Goal: Task Accomplishment & Management: Manage account settings

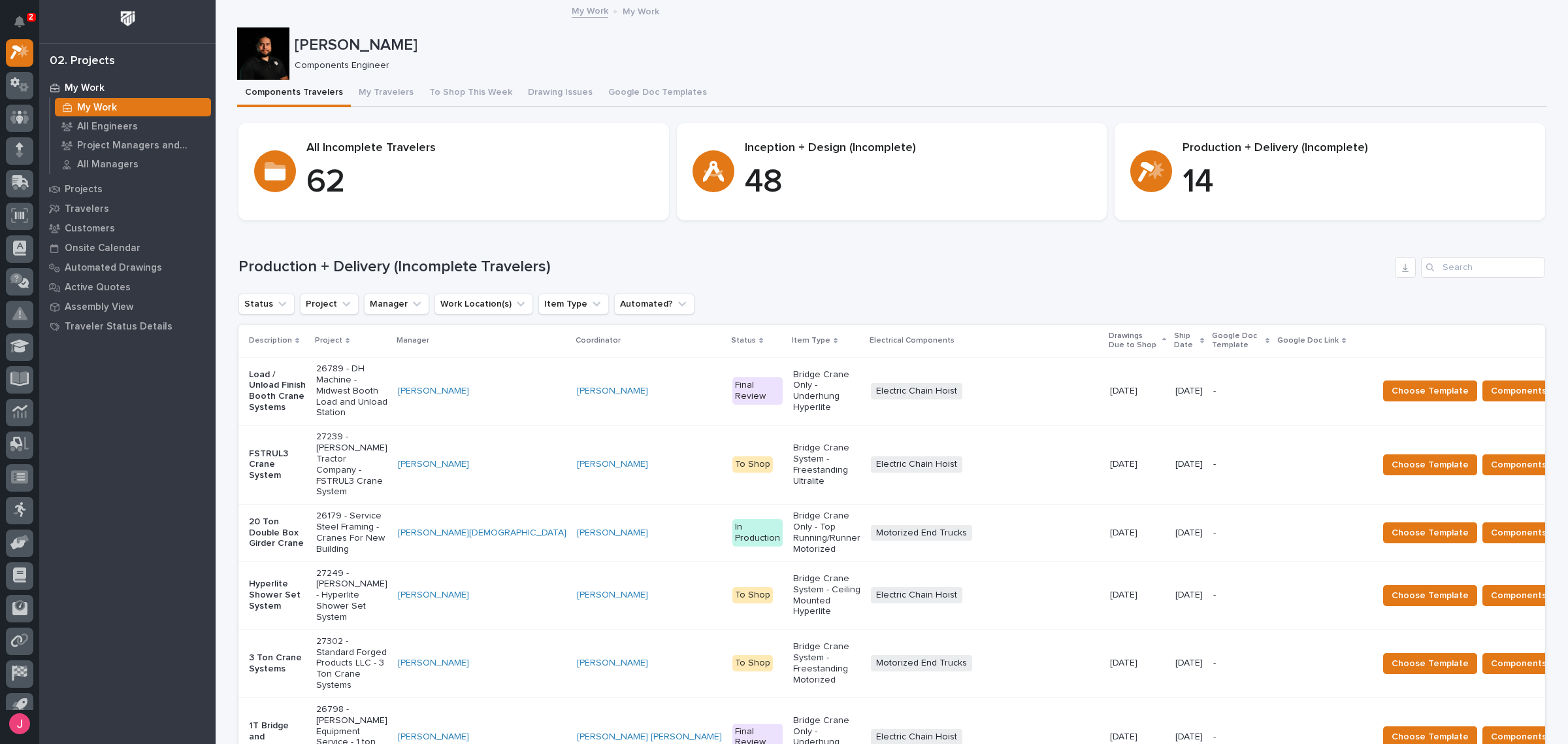
click at [1074, 88] on div "Components Travelers My Travelers To Shop This Week Drawing Issues Google Doc T…" at bounding box center [892, 93] width 1310 height 28
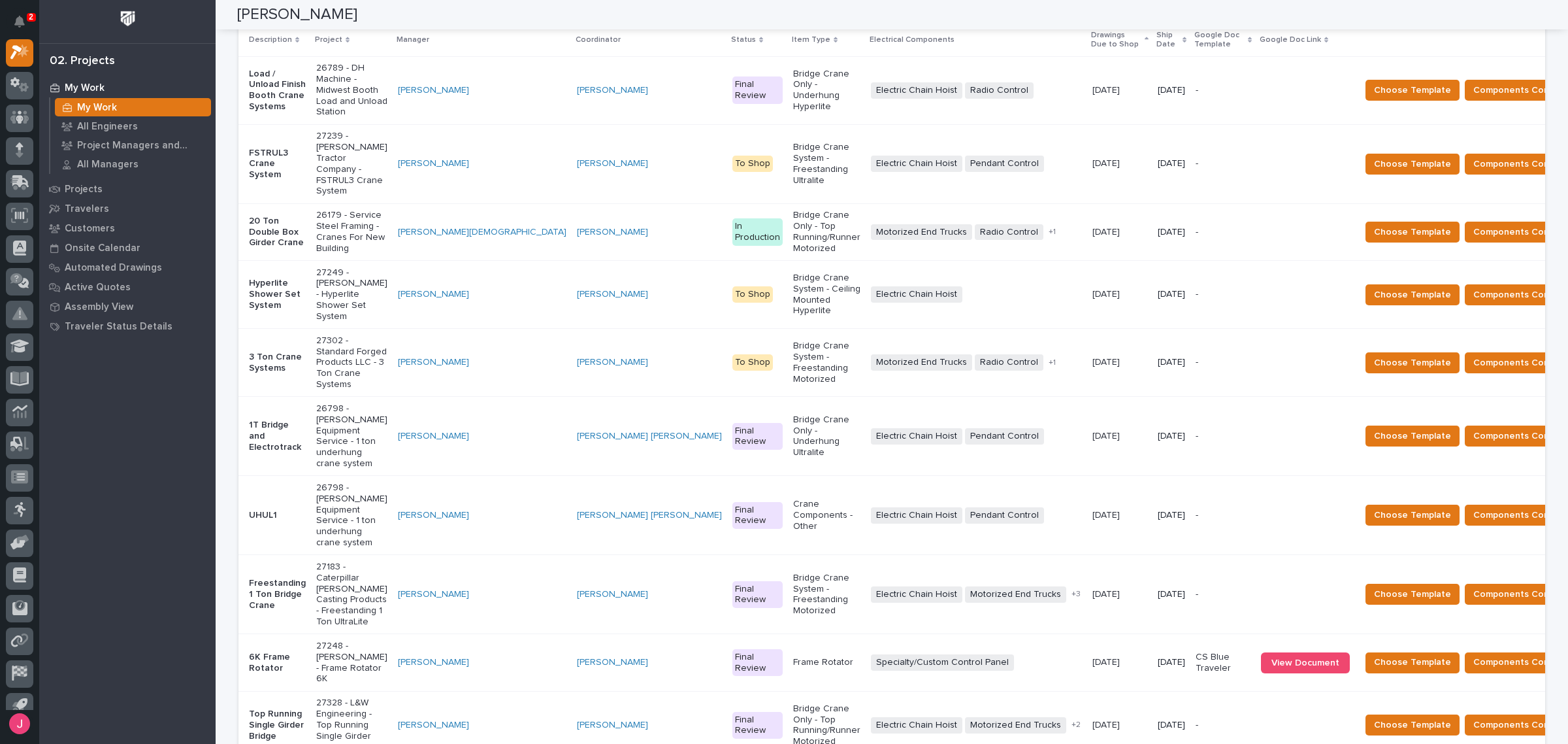
scroll to position [409, 0]
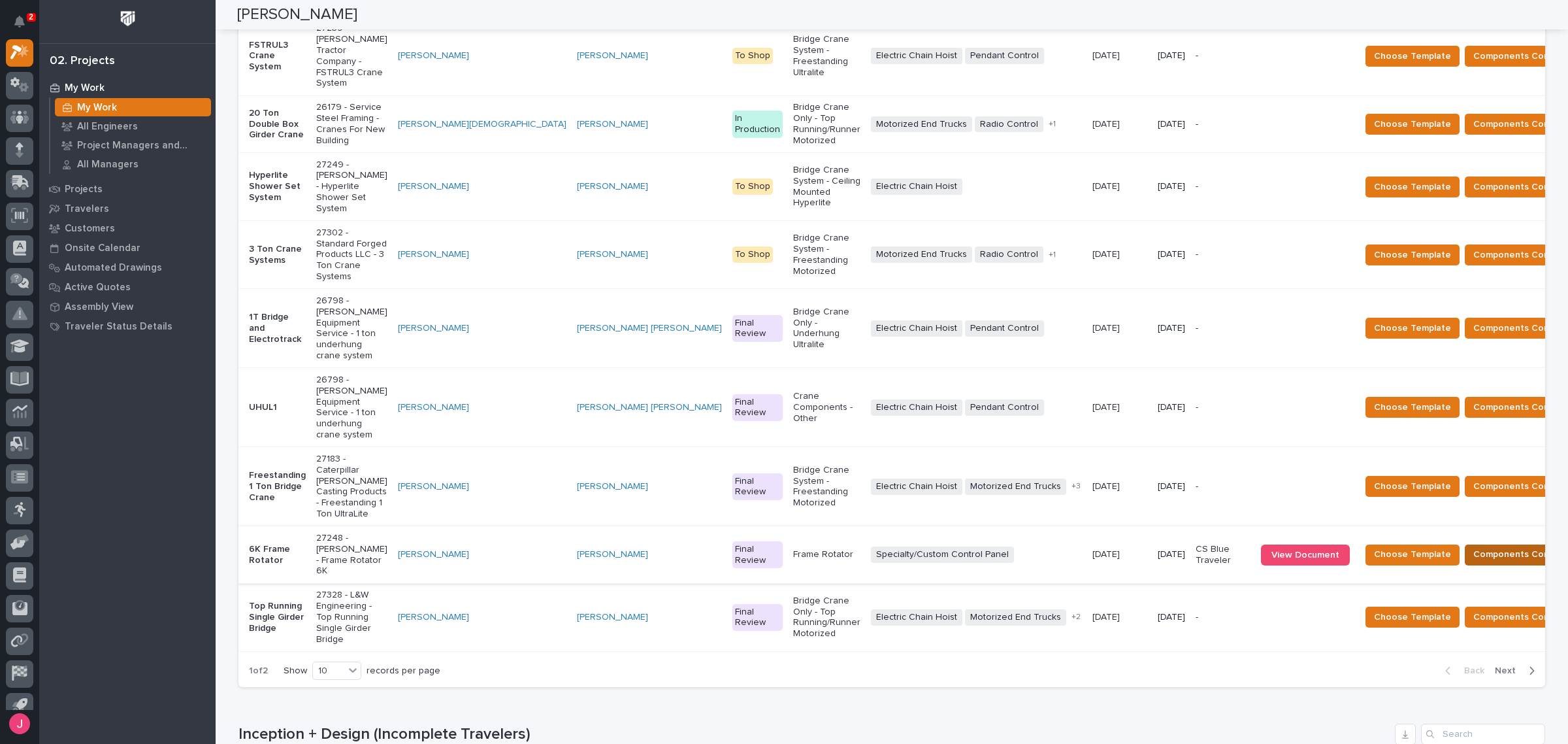
click at [1474, 547] on span "Components Complete" at bounding box center [1523, 555] width 100 height 16
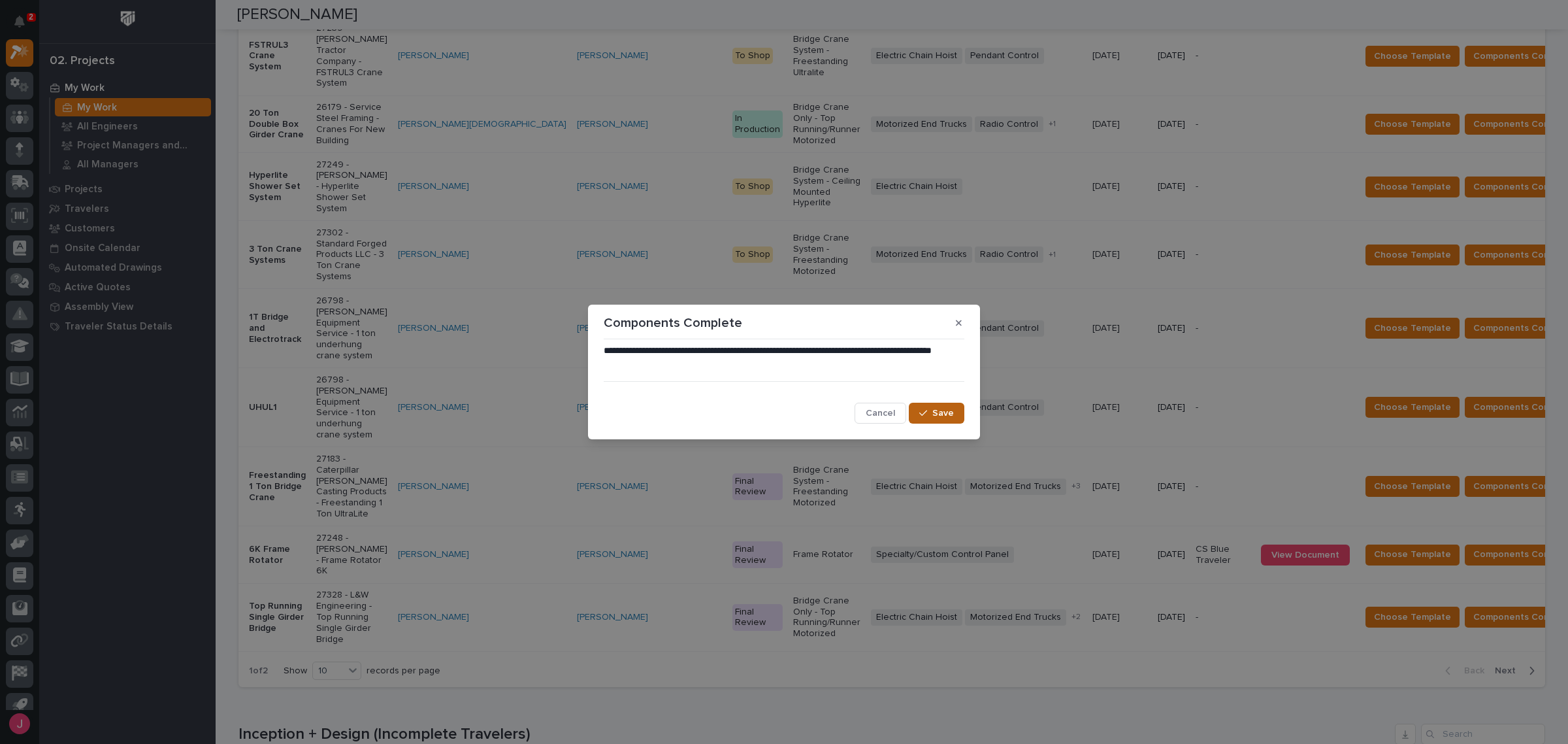
click at [932, 413] on div "button" at bounding box center [925, 413] width 13 height 9
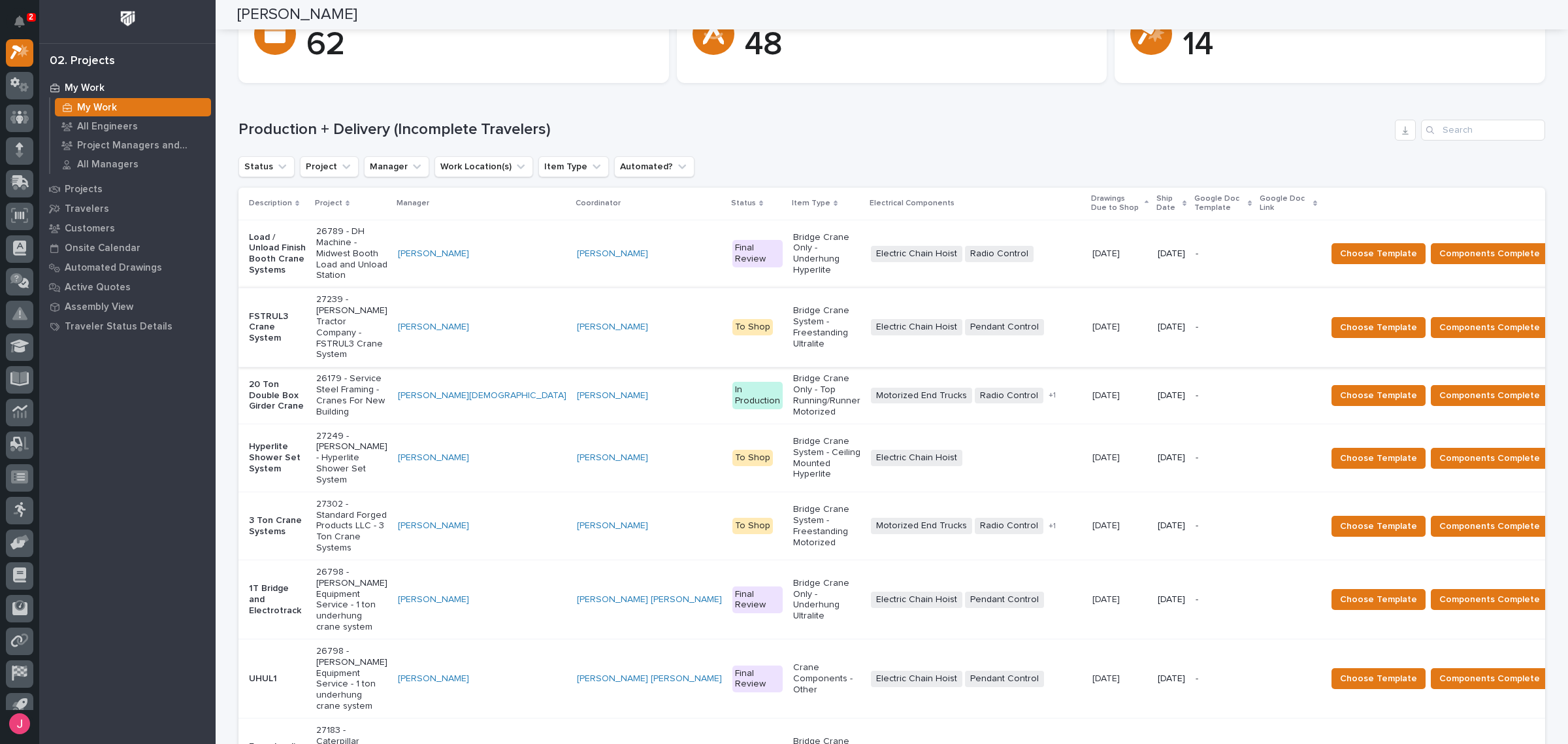
scroll to position [245, 0]
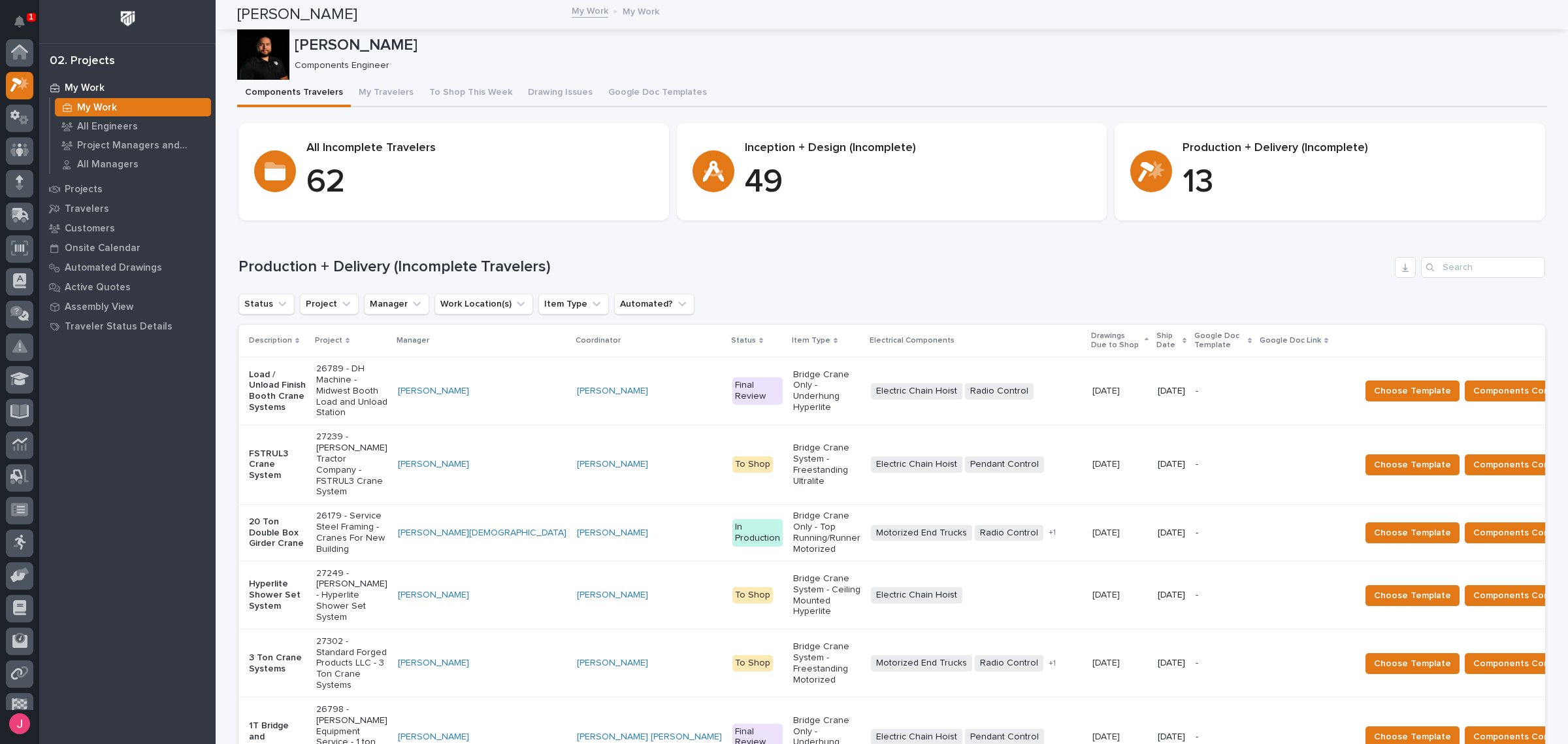
scroll to position [33, 0]
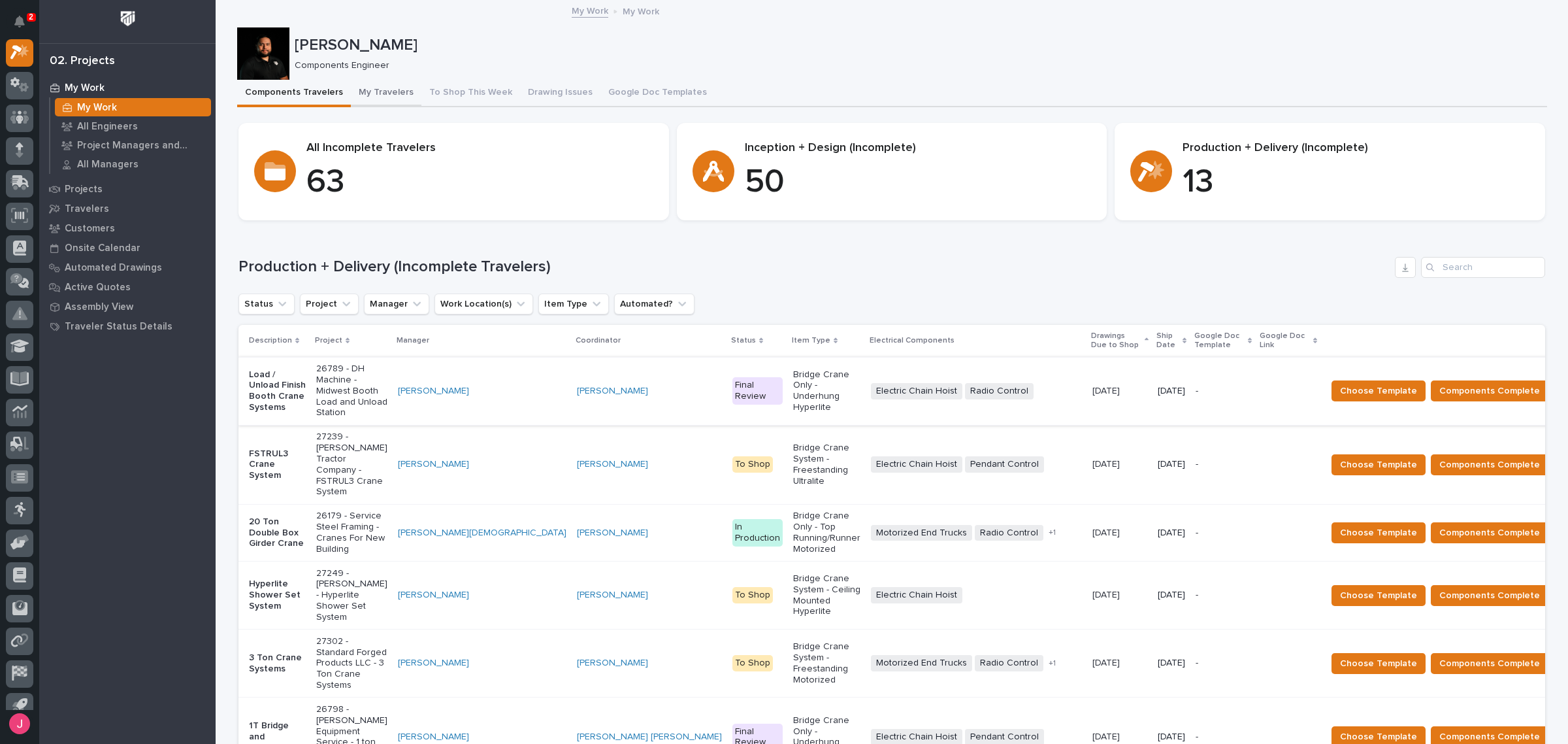
click at [379, 80] on button "My Travelers" at bounding box center [386, 93] width 70 height 28
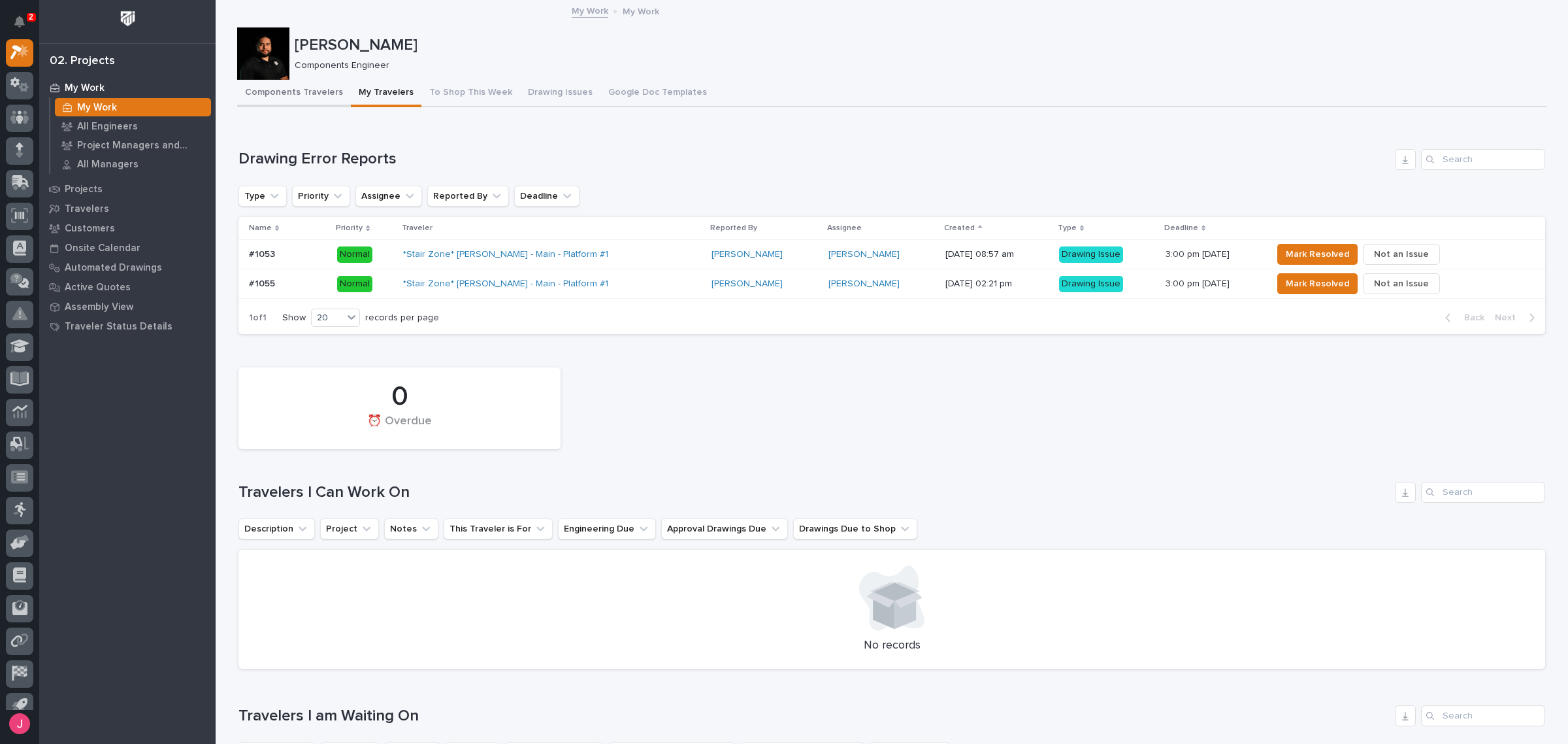
click at [293, 91] on button "Components Travelers" at bounding box center [294, 93] width 114 height 28
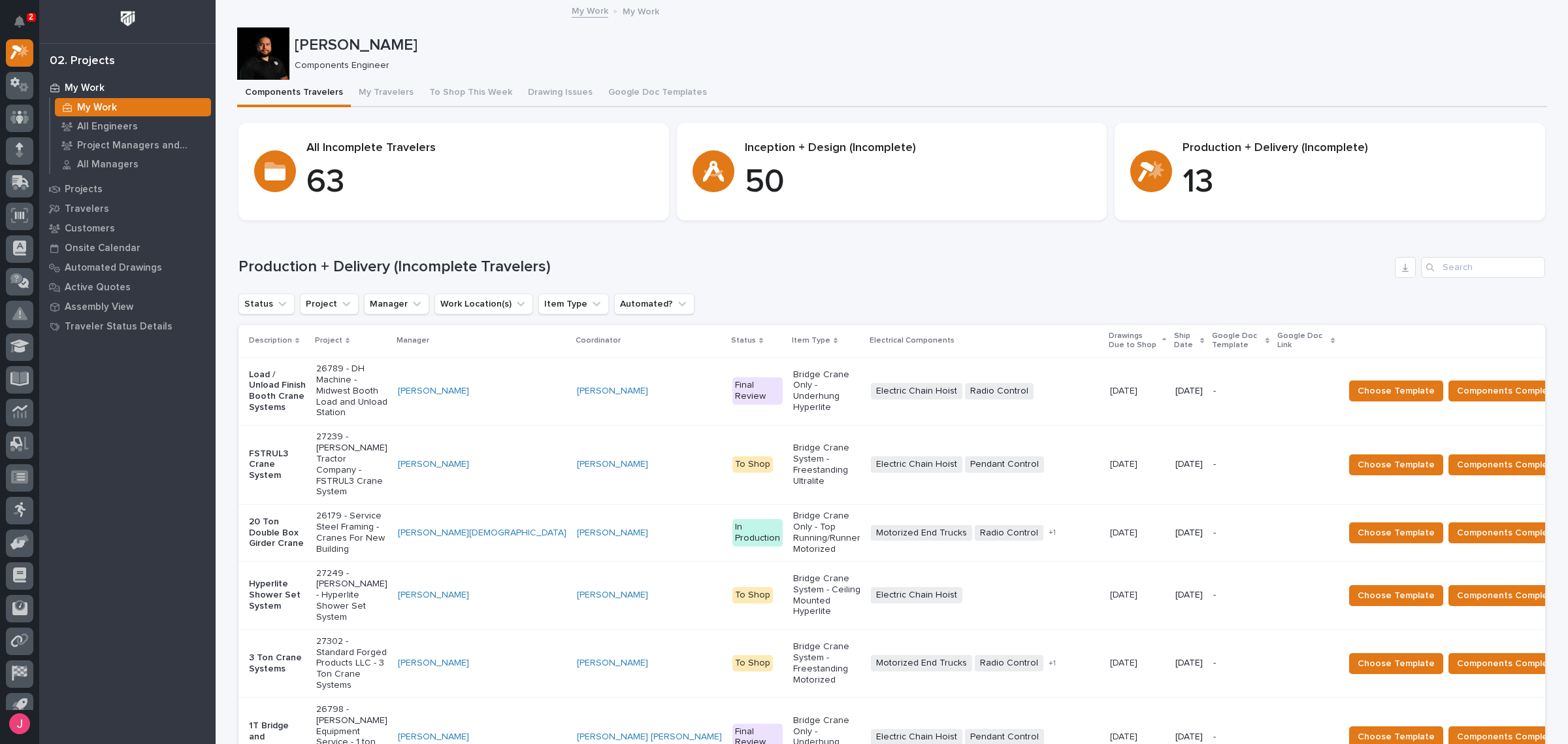
click at [969, 310] on div "Status Project Manager Work Location(s) Item Type Automated?" at bounding box center [892, 304] width 1307 height 21
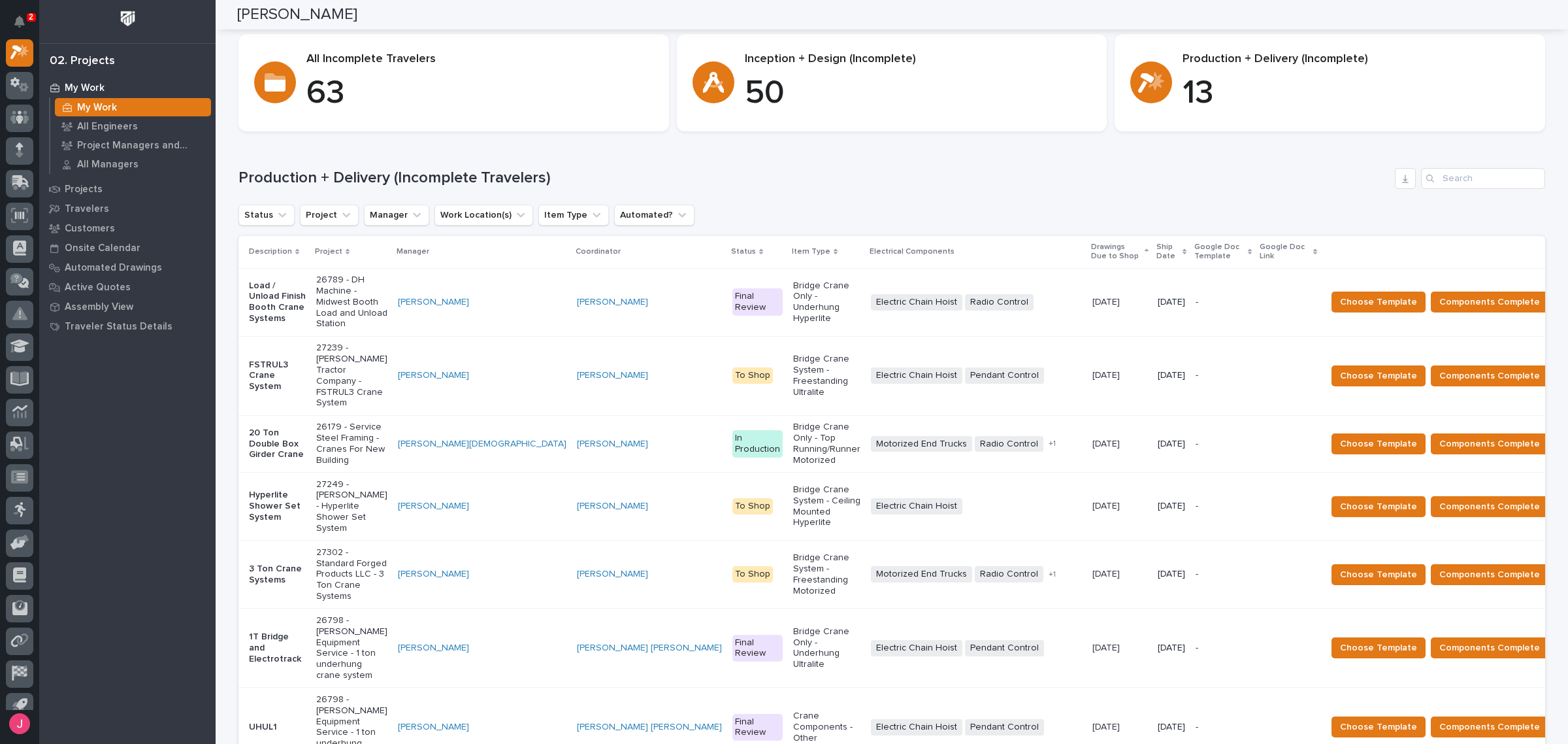
scroll to position [81, 0]
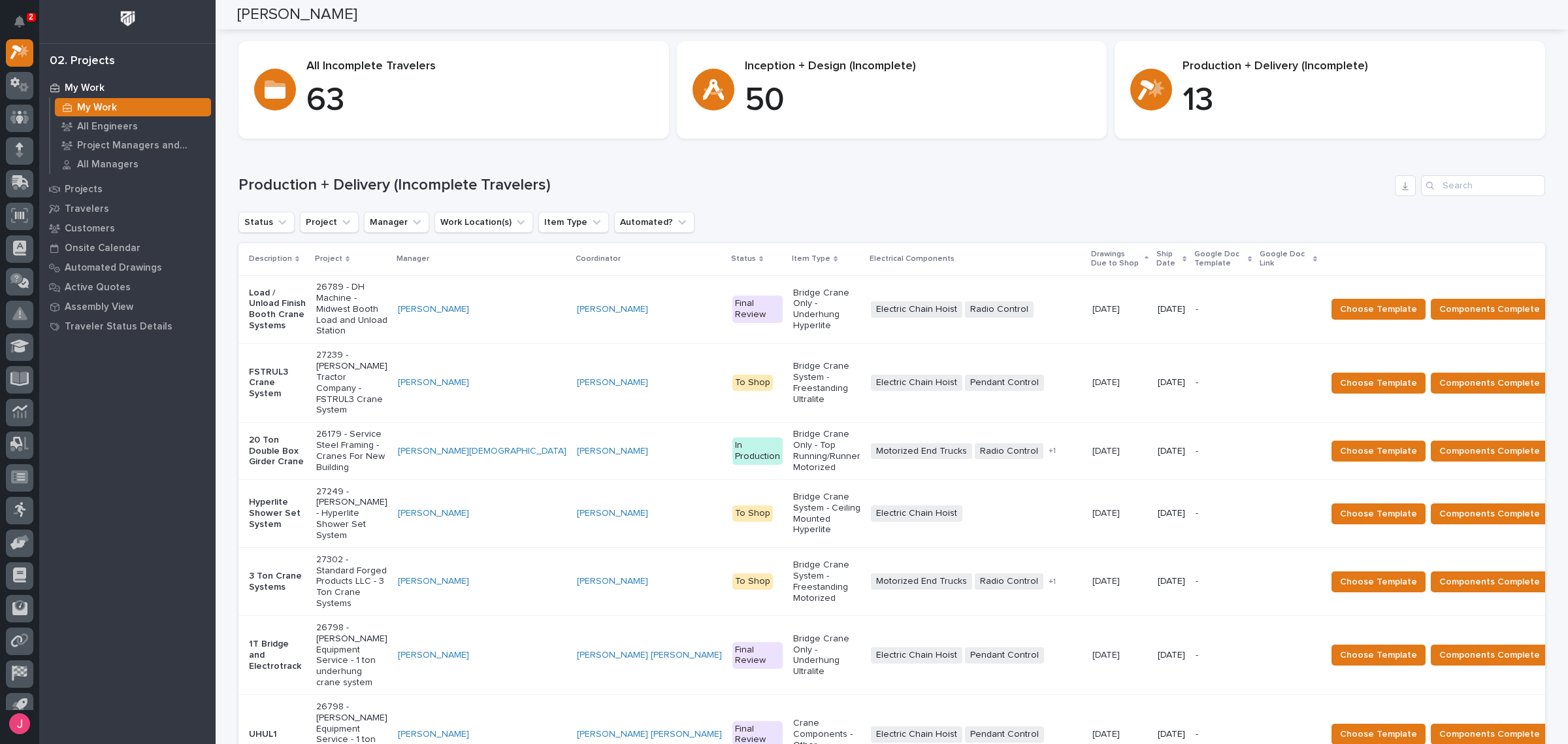
drag, startPoint x: 23, startPoint y: 22, endPoint x: 138, endPoint y: 88, distance: 132.6
click at [23, 22] on icon "Notifications" at bounding box center [19, 22] width 11 height 12
click at [676, 158] on div "Loading... Saving… Production + Delivery (Incomplete Travelers) Status Project …" at bounding box center [892, 586] width 1307 height 875
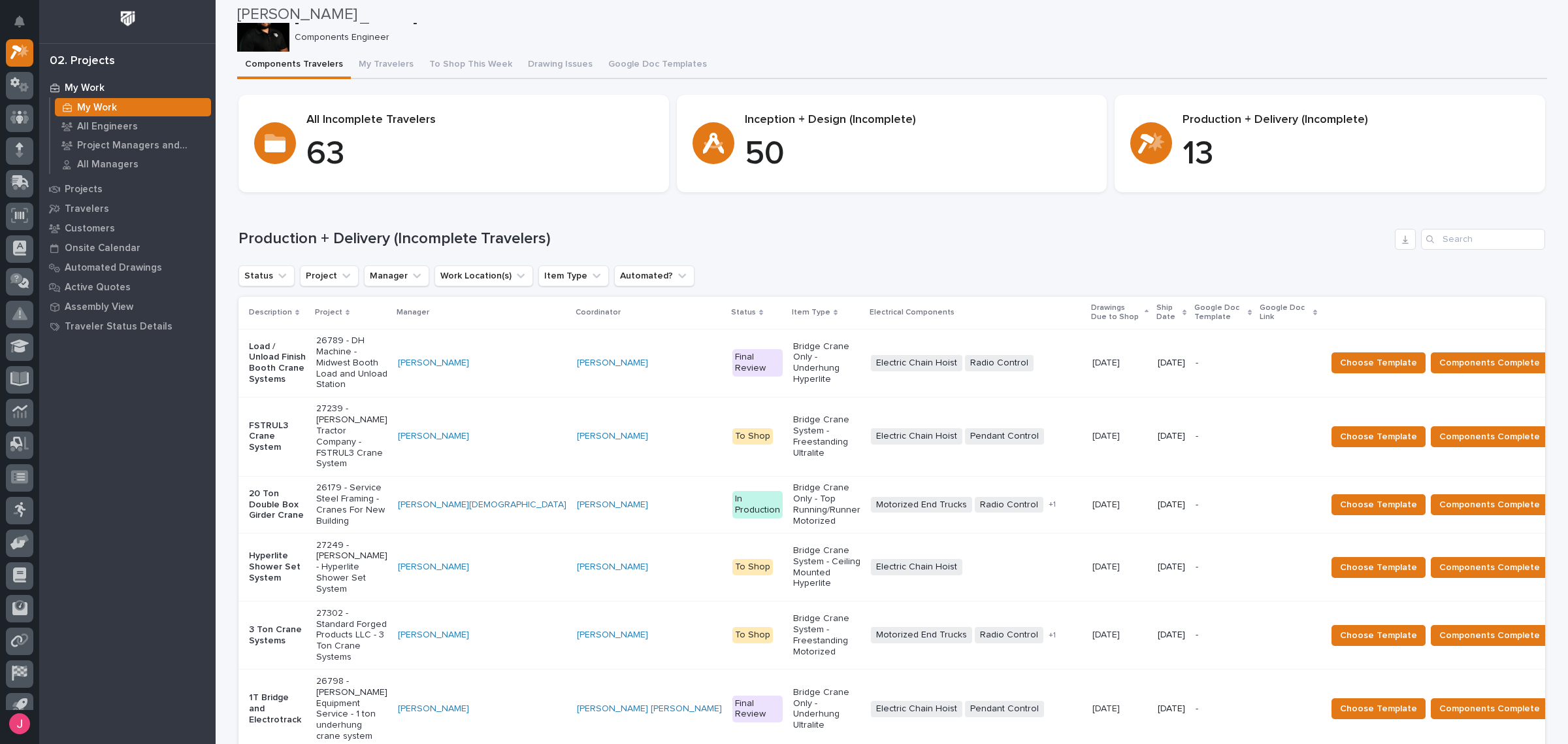
scroll to position [0, 0]
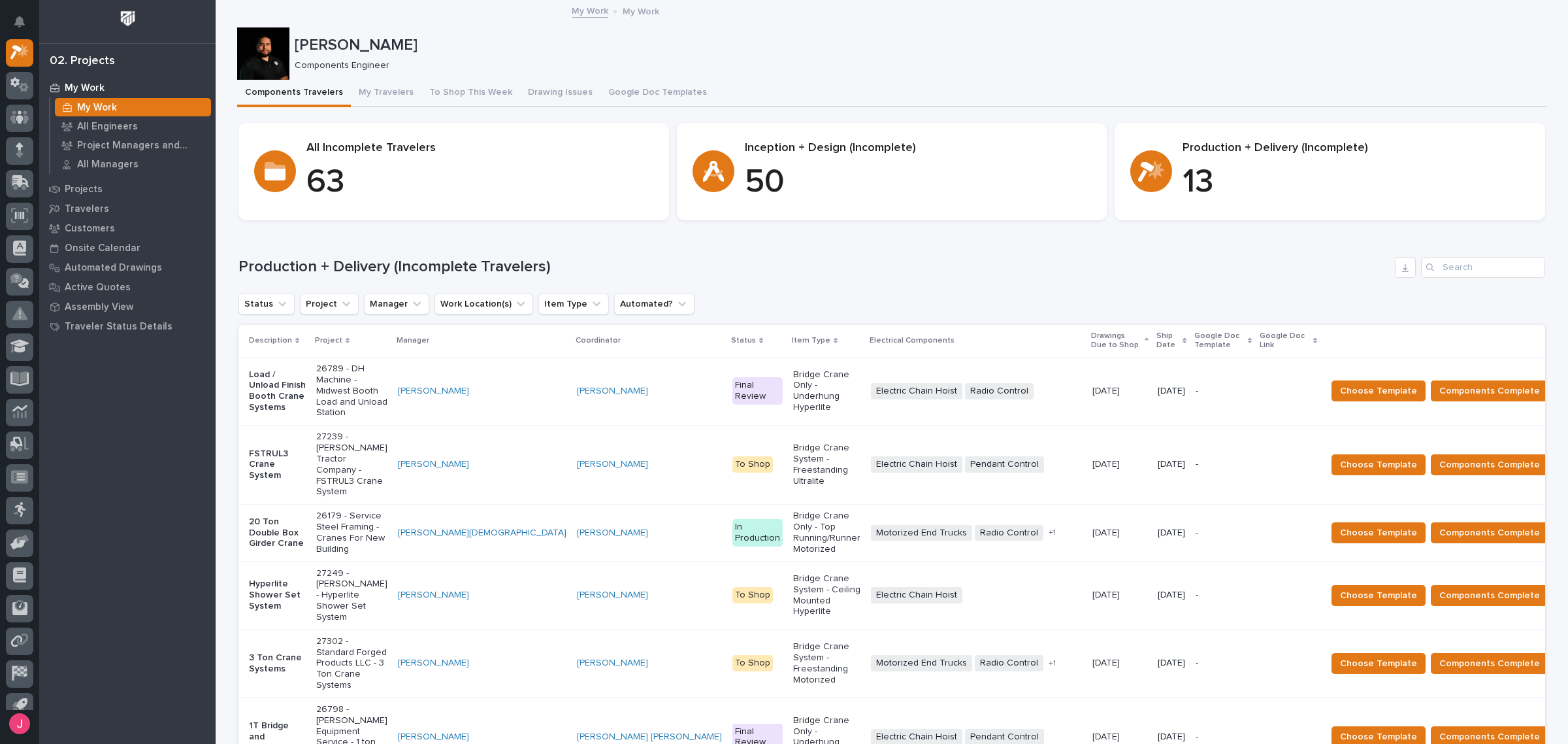
click at [822, 287] on div "Production + Delivery (Incomplete Travelers) Status Project Manager Work Locati…" at bounding box center [892, 676] width 1307 height 838
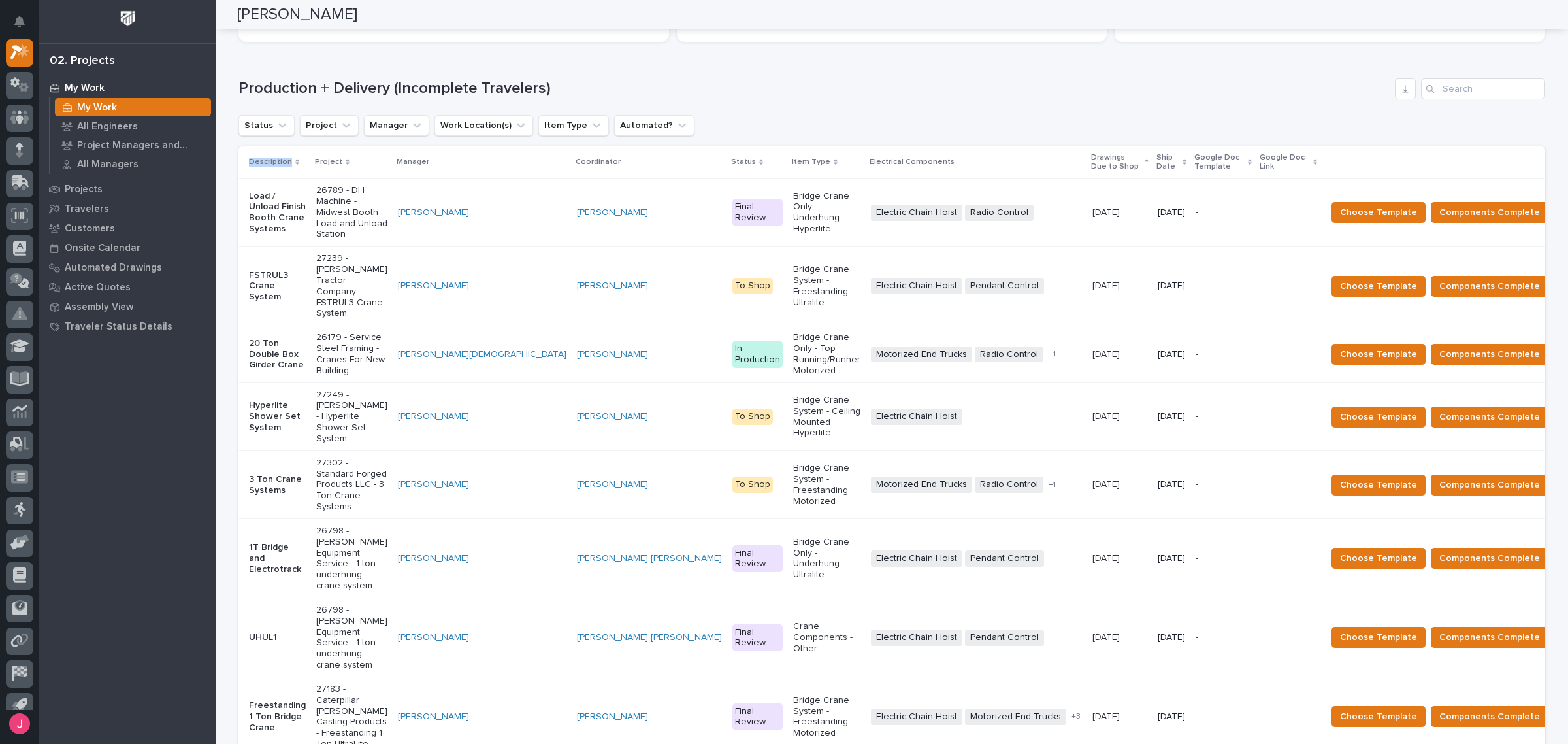
scroll to position [164, 0]
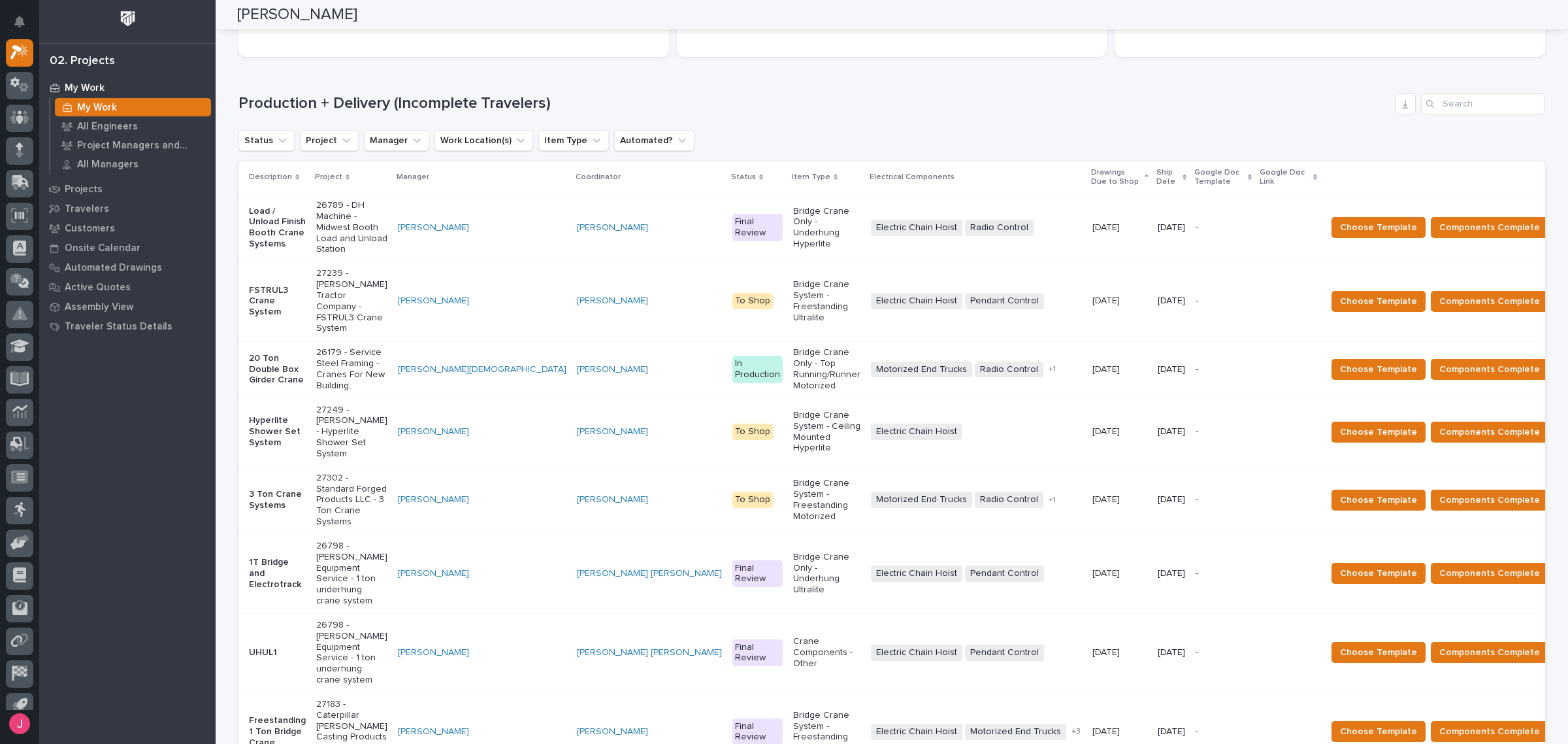
drag, startPoint x: 969, startPoint y: 138, endPoint x: 976, endPoint y: 147, distance: 11.4
click at [970, 138] on div "Status Project Manager Work Location(s) Item Type Automated?" at bounding box center [892, 140] width 1307 height 21
click at [935, 424] on div "Electric Chain Hoist + 0" at bounding box center [976, 432] width 211 height 16
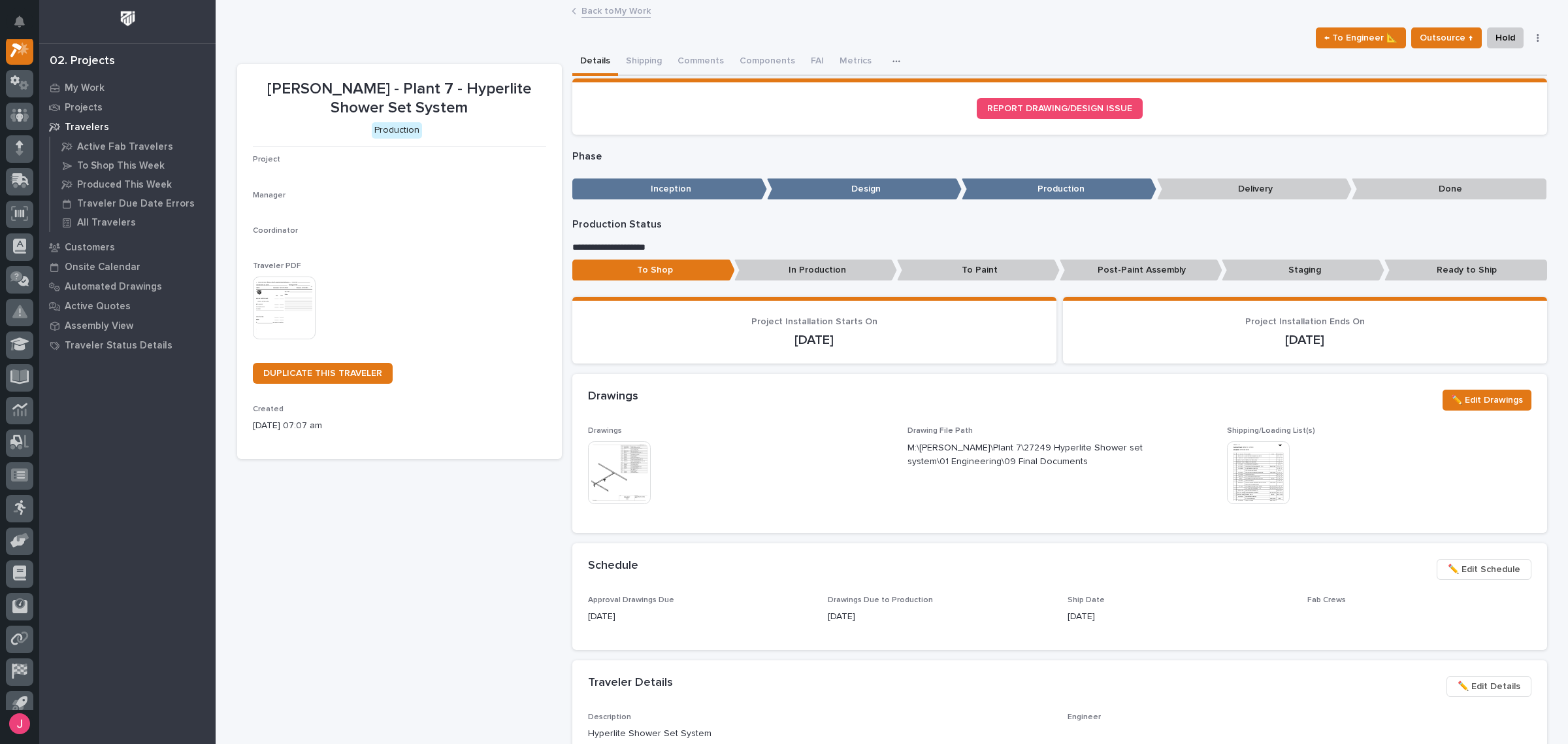
scroll to position [33, 0]
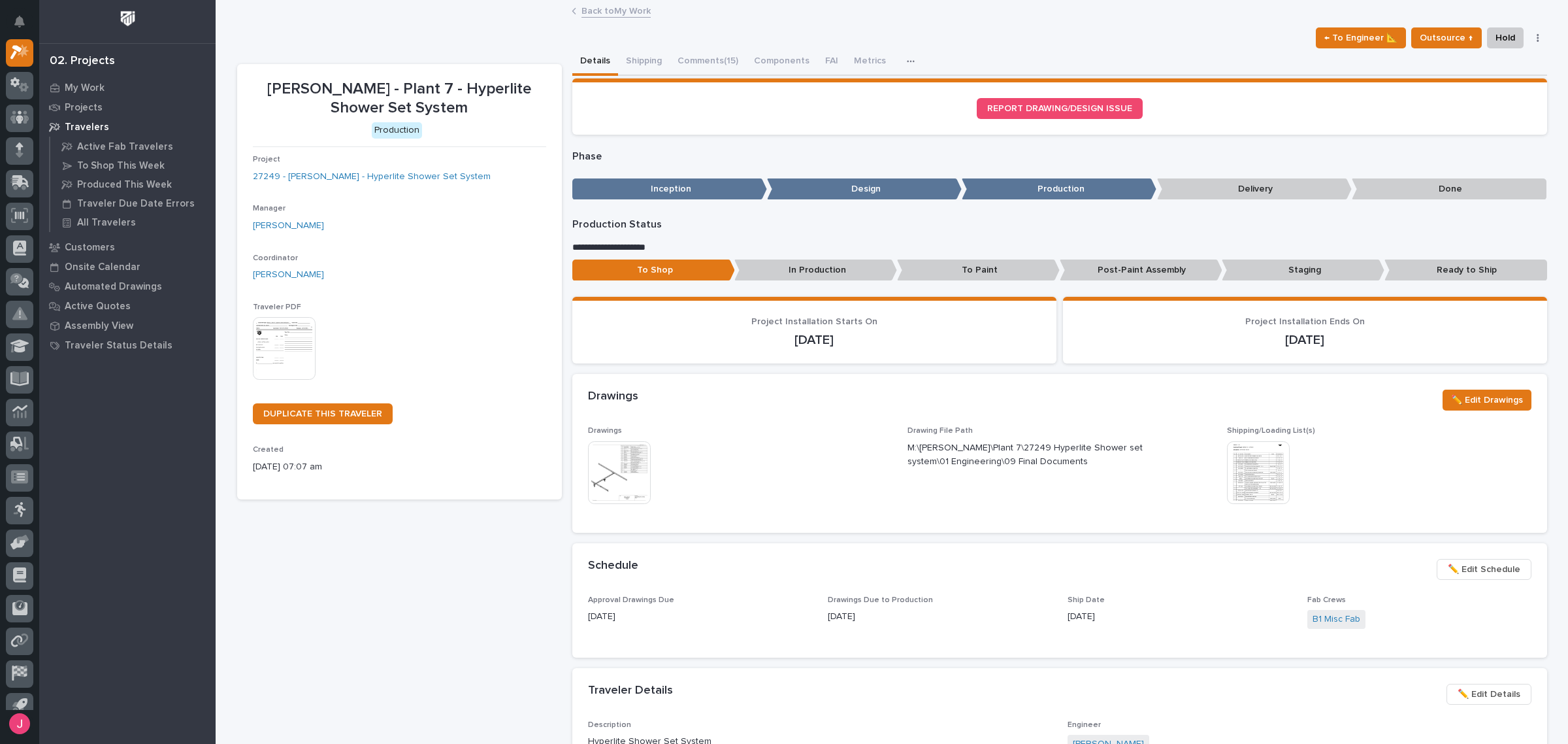
click at [631, 490] on img at bounding box center [619, 472] width 62 height 62
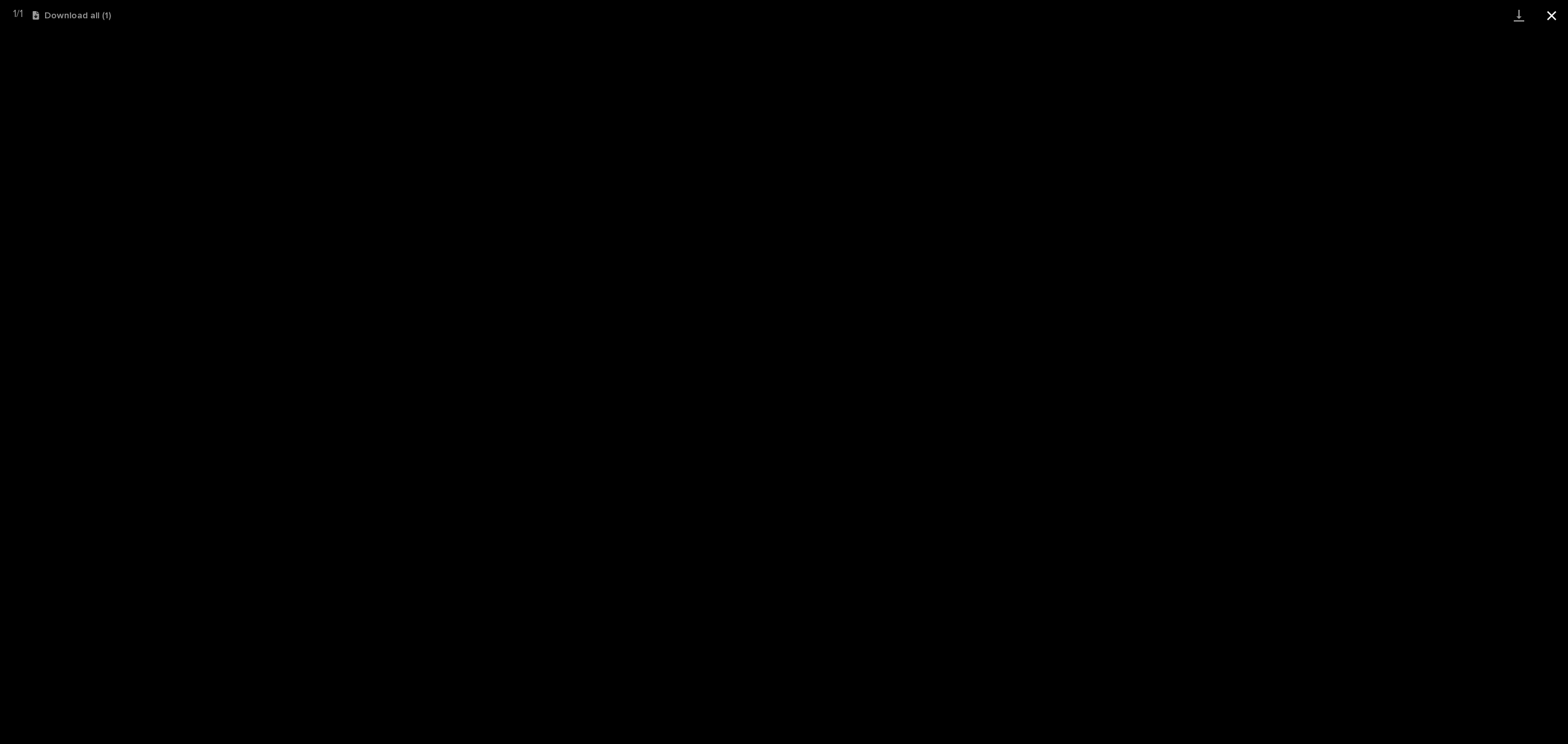
click at [1543, 16] on button "Close gallery" at bounding box center [1551, 15] width 33 height 31
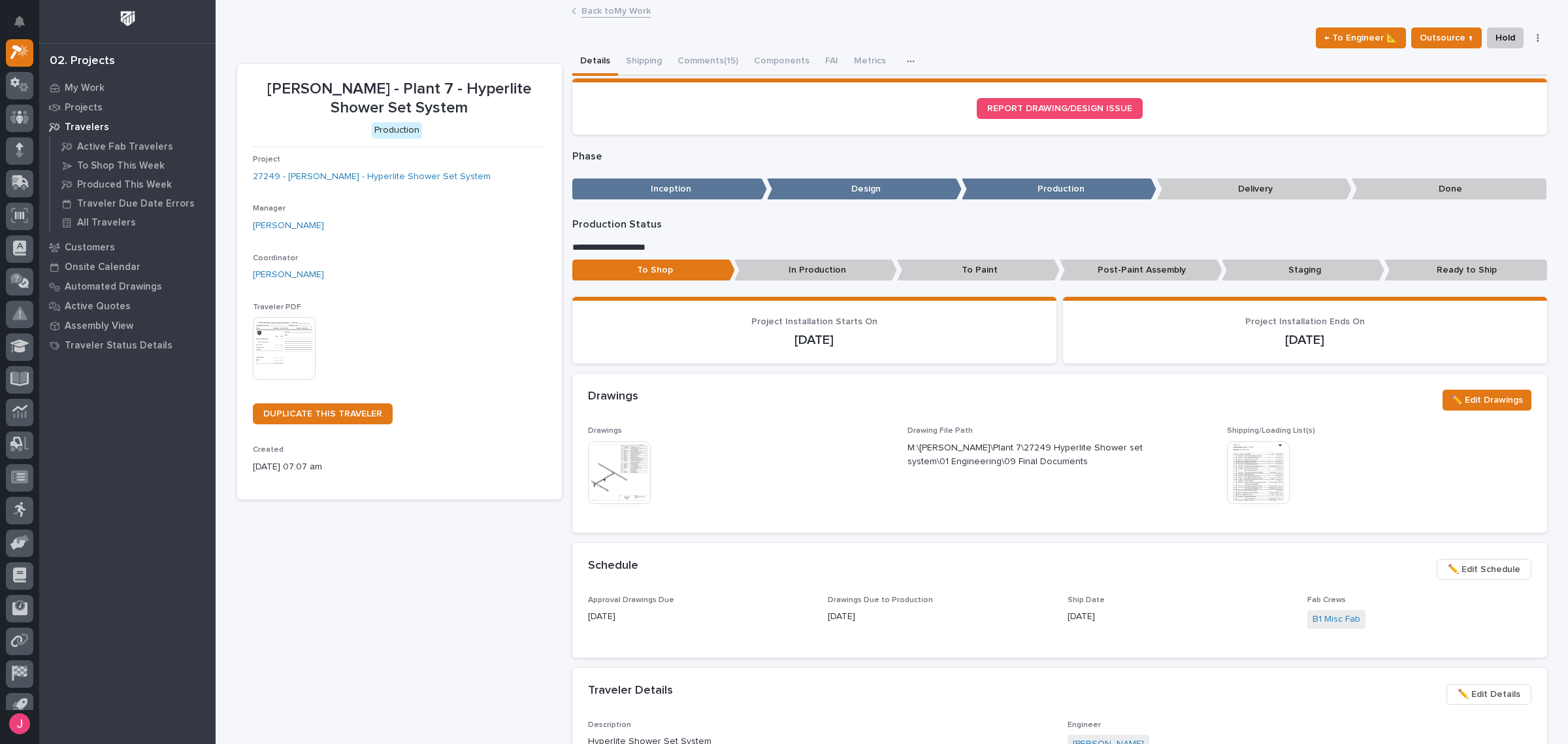
click at [633, 490] on img at bounding box center [619, 472] width 62 height 62
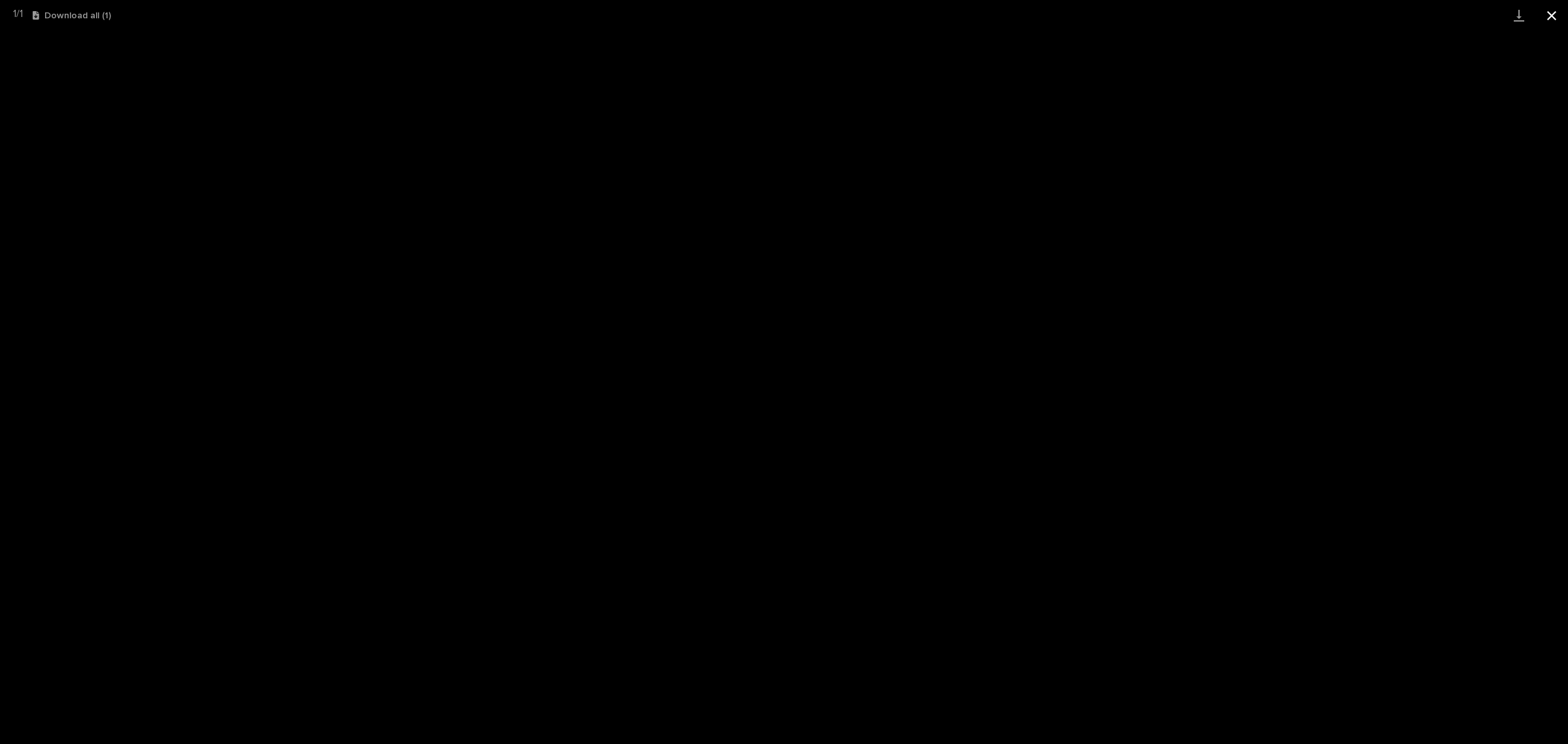
click at [1554, 15] on button "Close gallery" at bounding box center [1551, 15] width 33 height 31
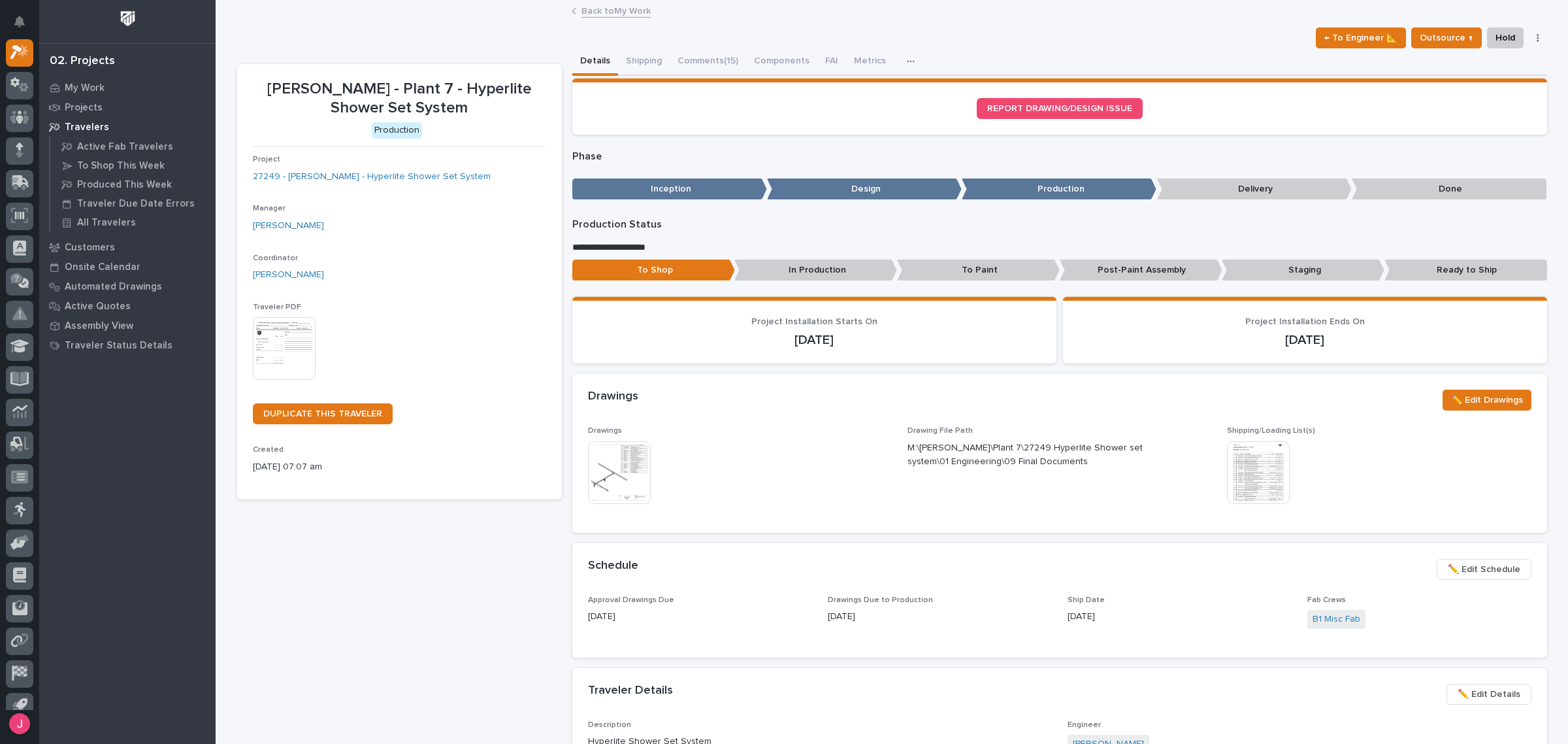
click at [629, 11] on link "Back to My Work" at bounding box center [616, 10] width 69 height 15
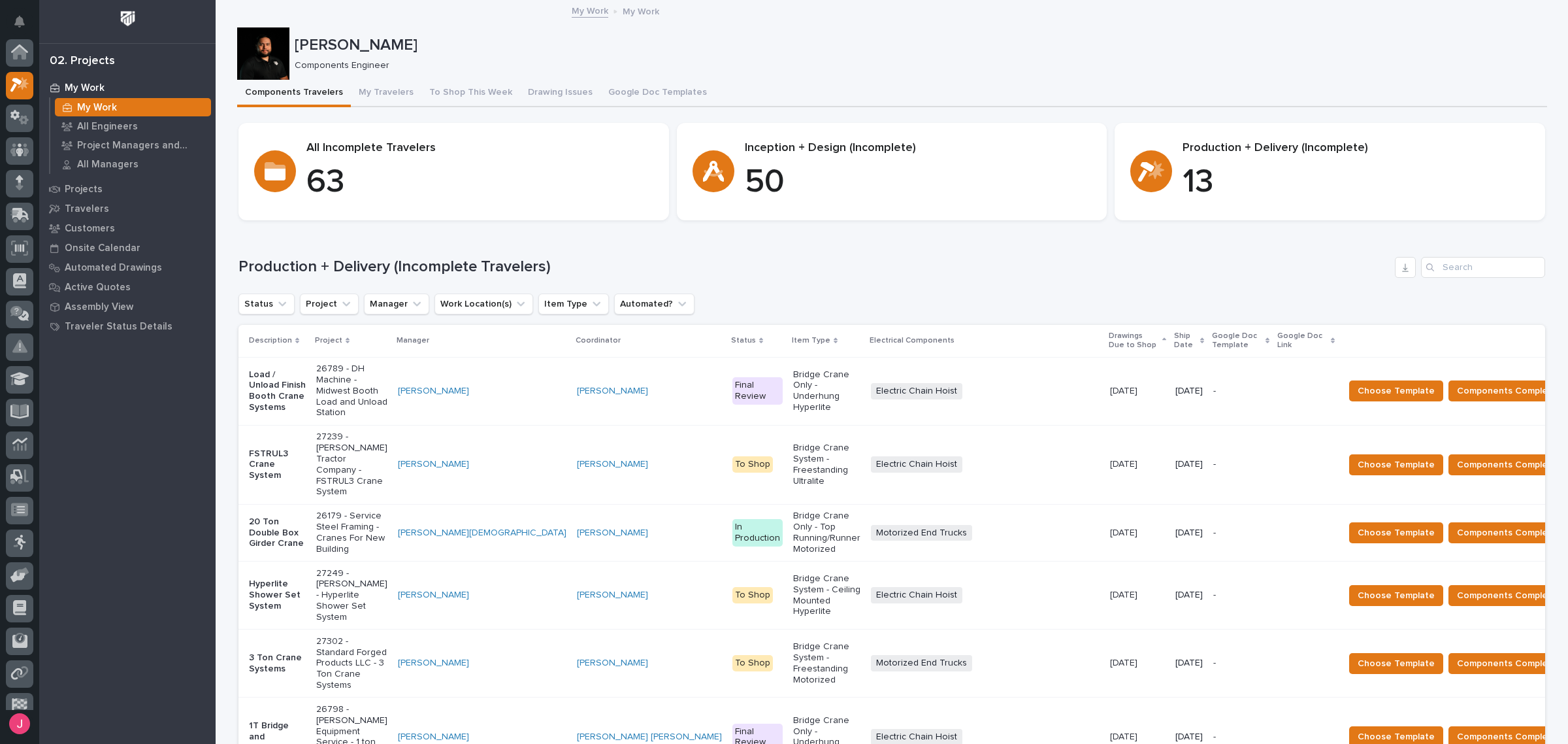
scroll to position [35, 0]
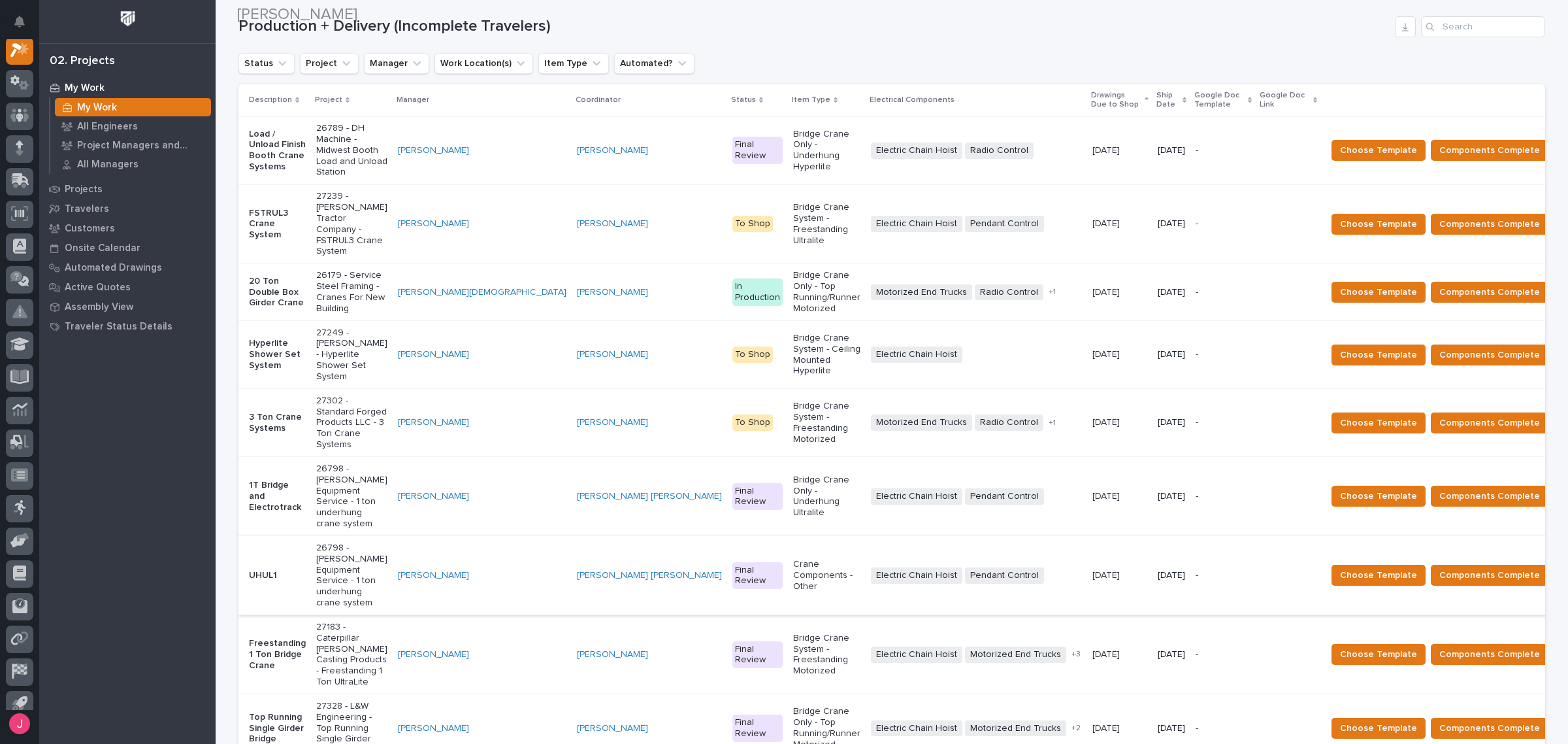
scroll to position [245, 0]
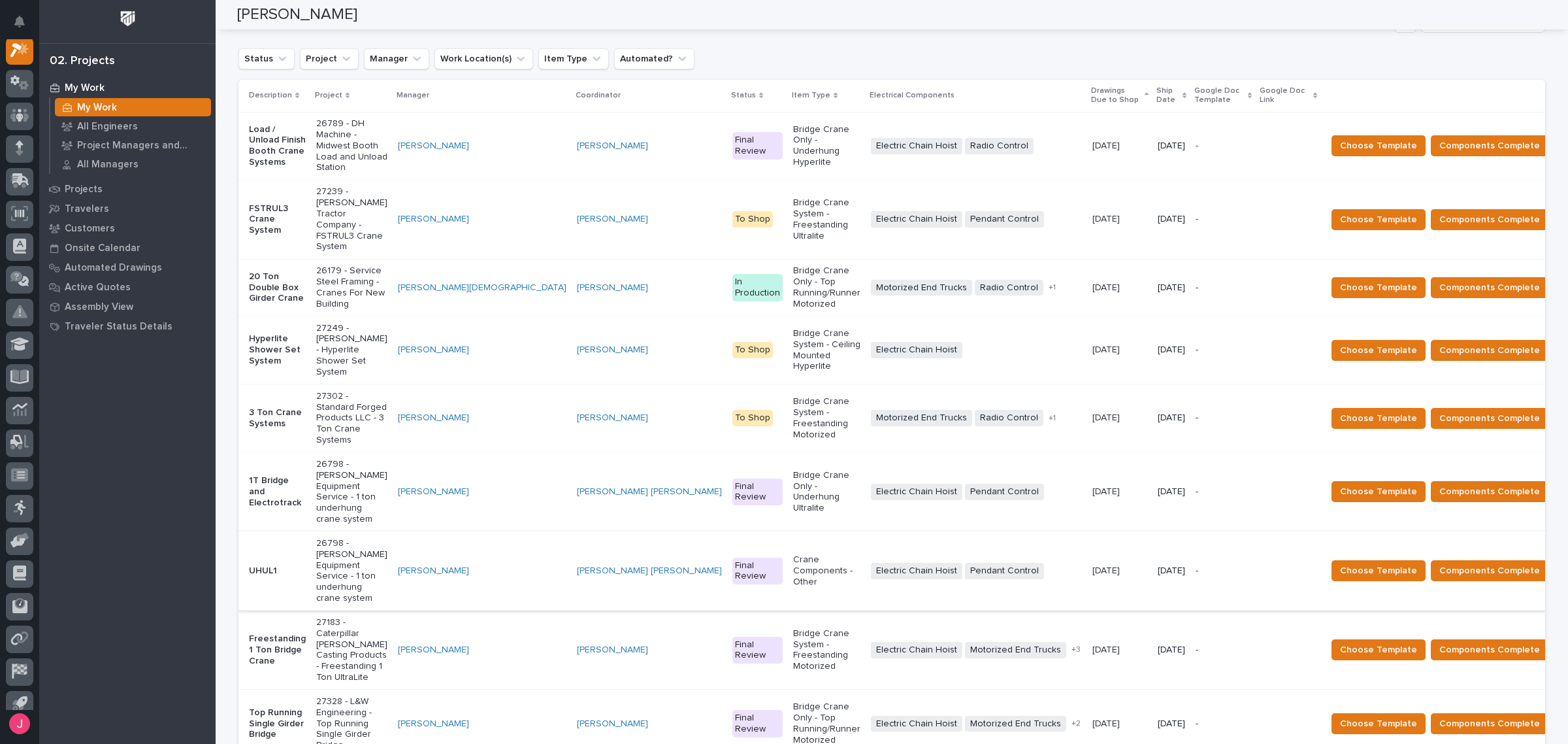
click at [772, 43] on div "Production + Delivery (Incomplete Travelers) Status Project Manager Work Locati…" at bounding box center [892, 431] width 1307 height 838
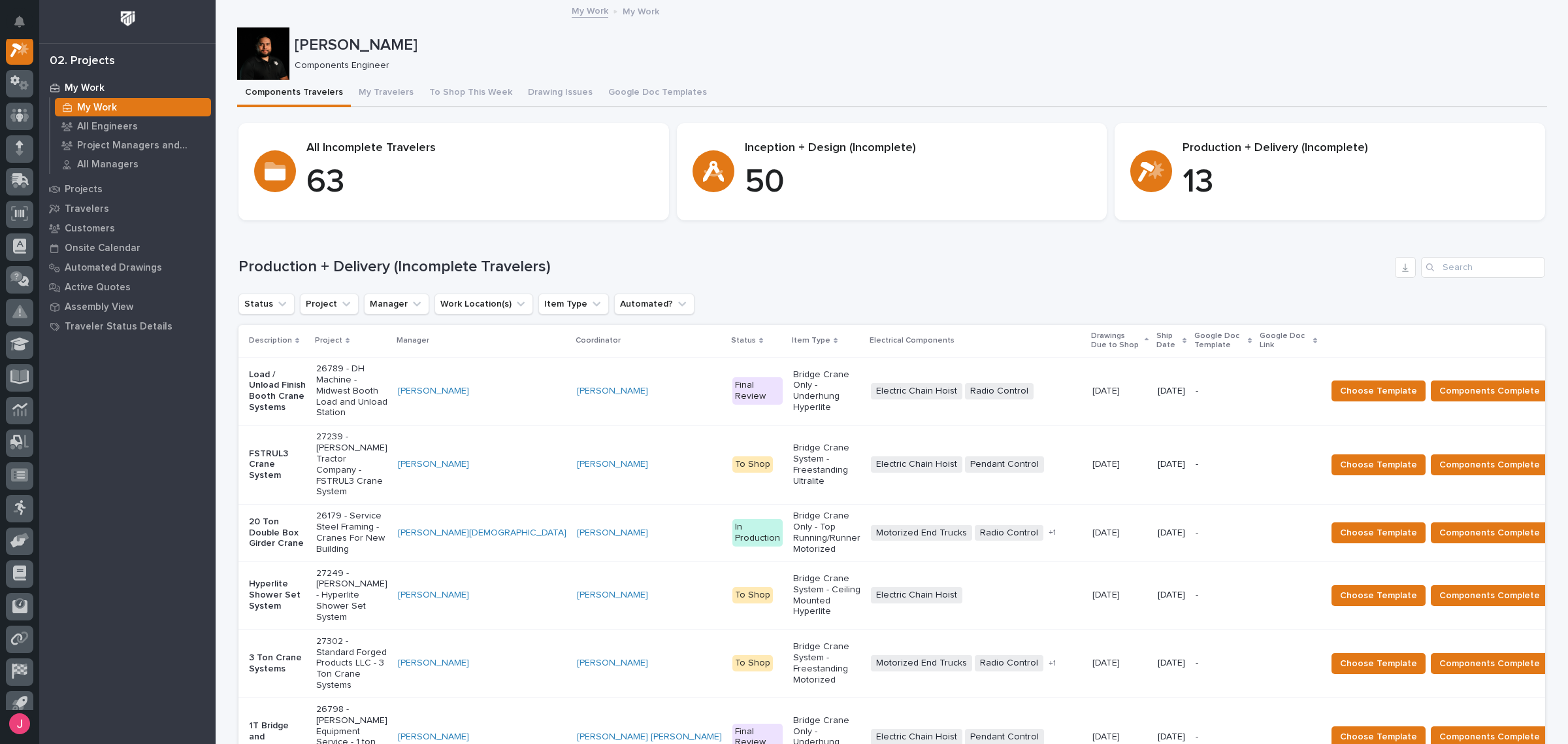
click at [1012, 40] on p "[PERSON_NAME]" at bounding box center [918, 45] width 1248 height 19
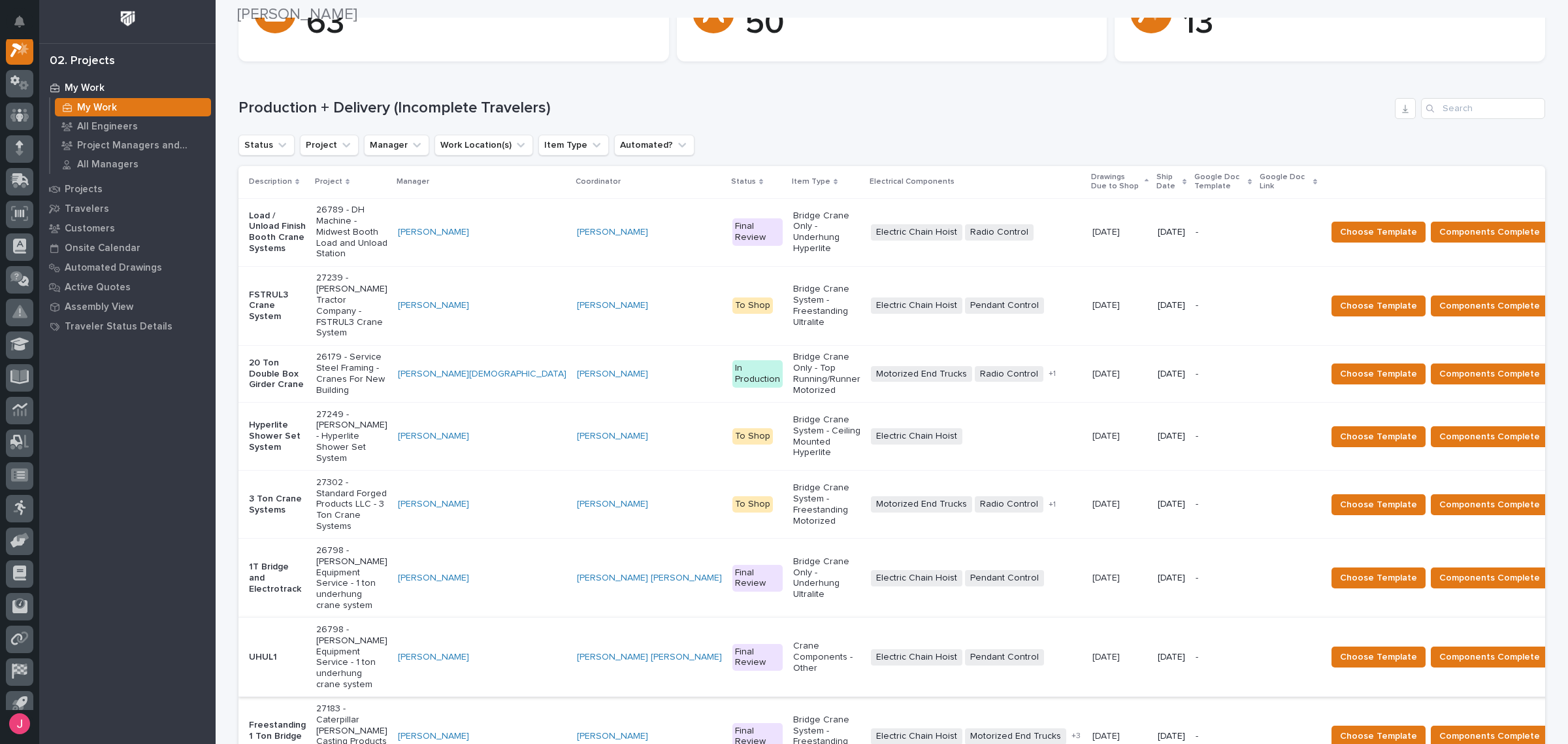
scroll to position [164, 0]
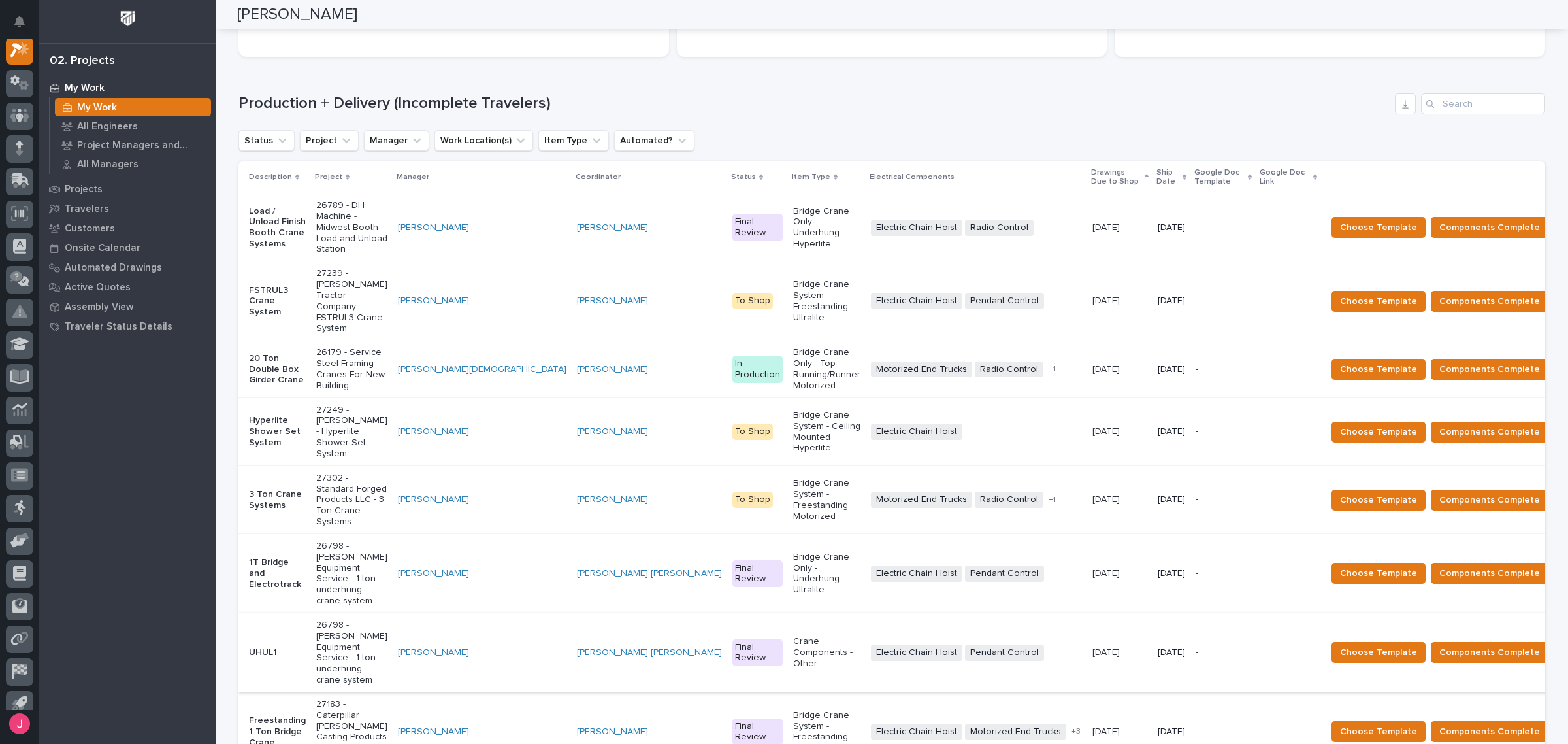
click at [905, 126] on div "Production + Delivery (Incomplete Travelers) Status Project Manager Work Locati…" at bounding box center [892, 512] width 1307 height 838
click at [903, 126] on div "Production + Delivery (Incomplete Travelers) Status Project Manager Work Locati…" at bounding box center [892, 512] width 1307 height 838
click at [910, 115] on div "Production + Delivery (Incomplete Travelers) Status Project Manager Work Locati…" at bounding box center [892, 512] width 1307 height 838
click at [1152, 187] on th "Ship Date" at bounding box center [1171, 178] width 38 height 32
click at [1156, 183] on p "Ship Date" at bounding box center [1167, 178] width 23 height 24
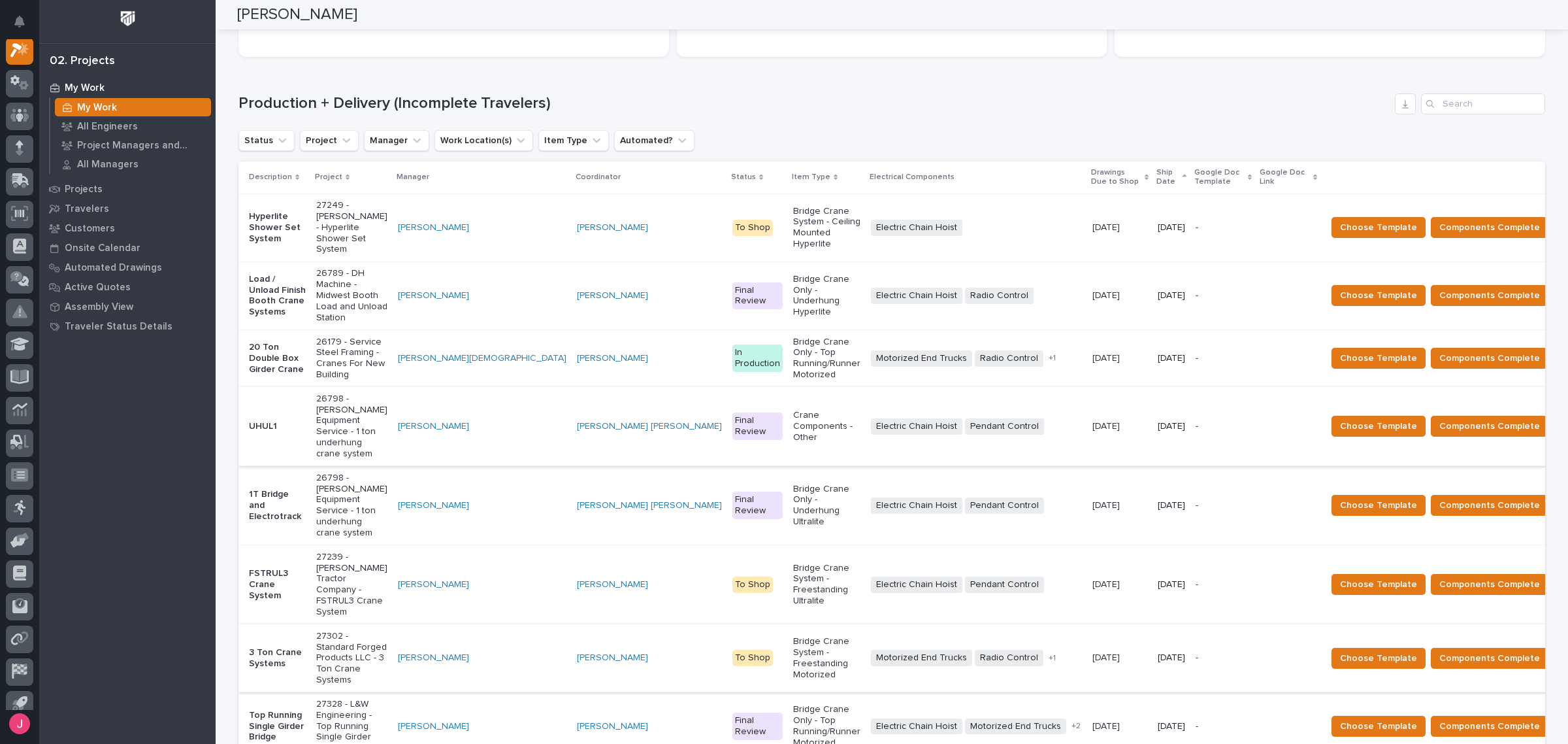
scroll to position [245, 0]
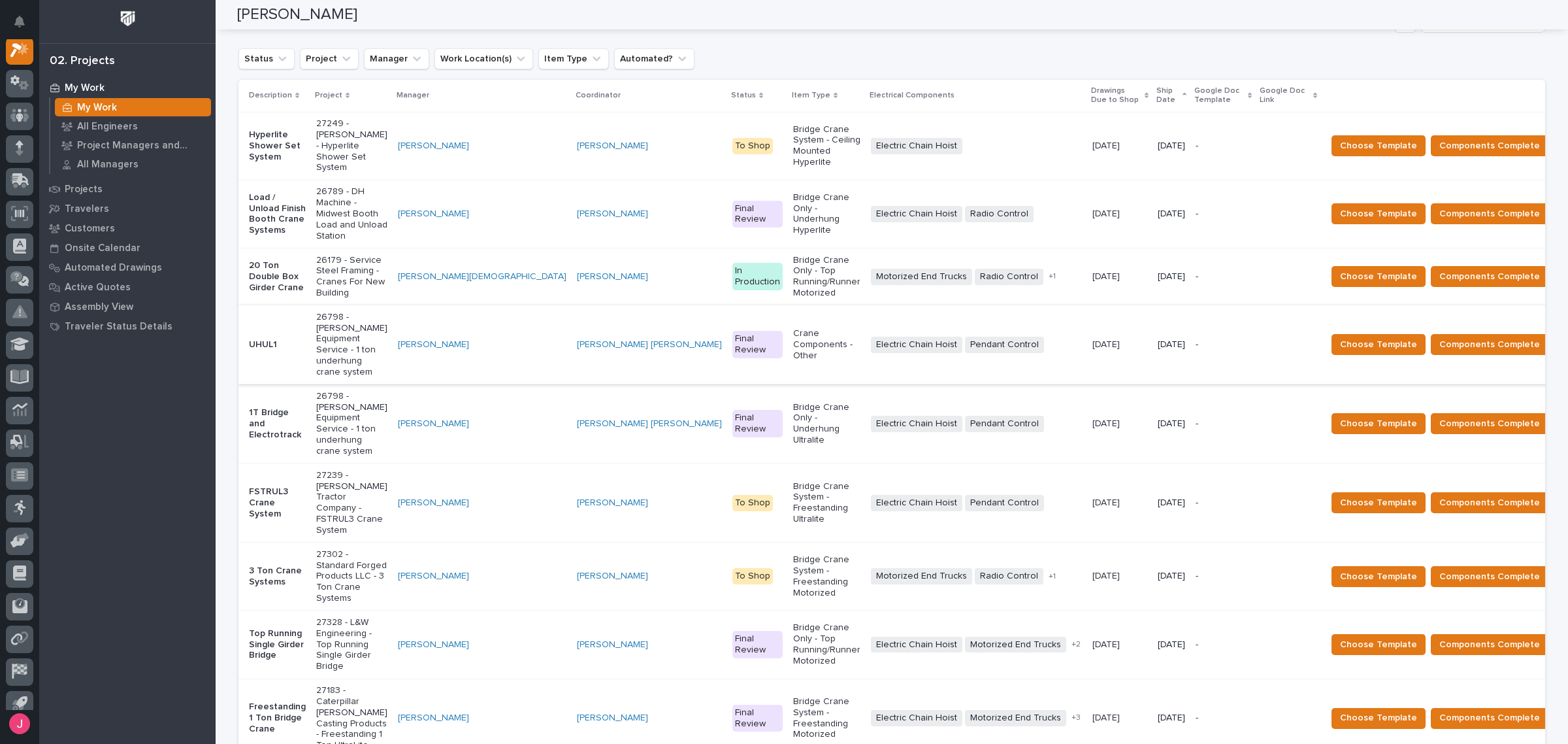
click at [1099, 59] on div "Status Project Manager Work Location(s) Item Type Automated?" at bounding box center [892, 59] width 1307 height 21
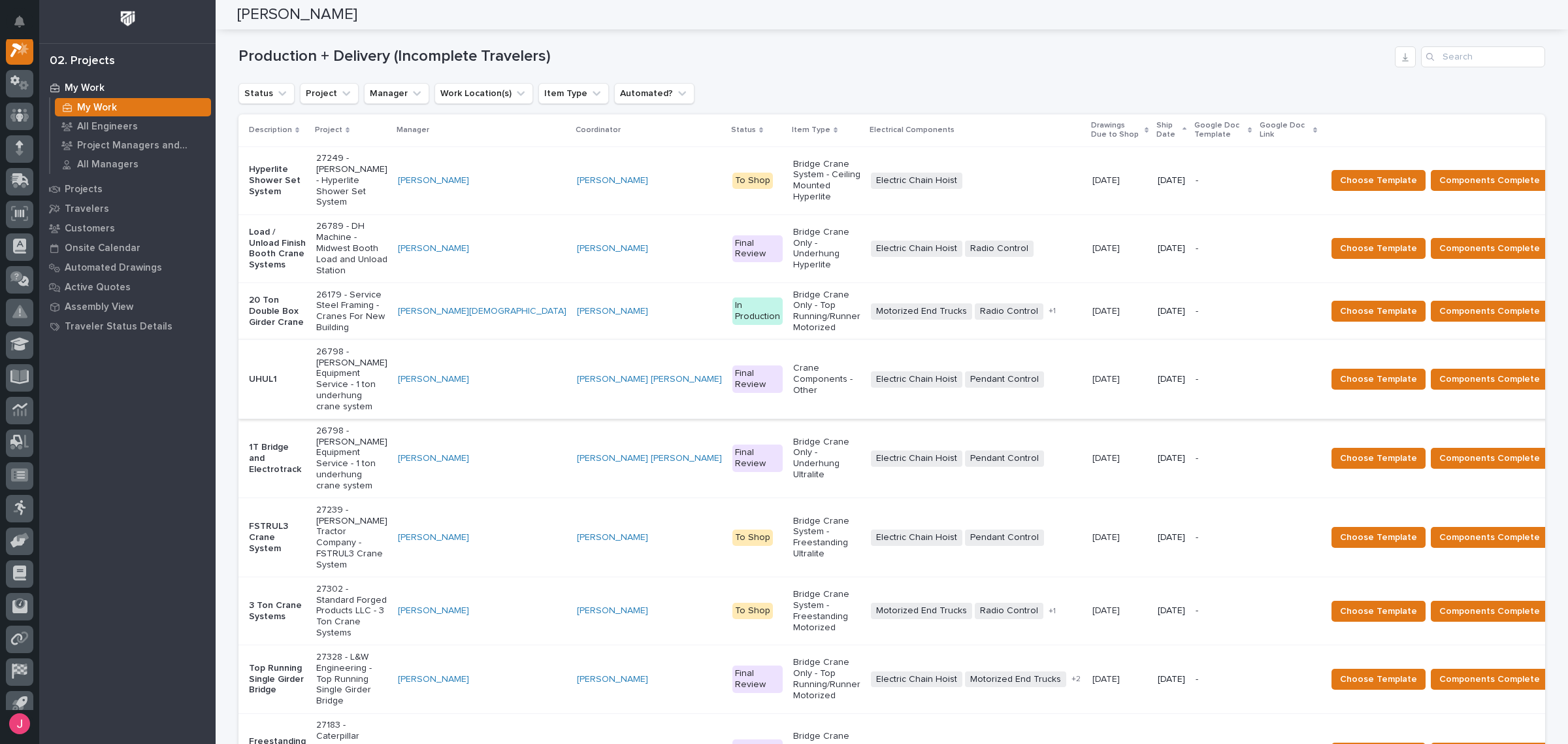
scroll to position [213, 0]
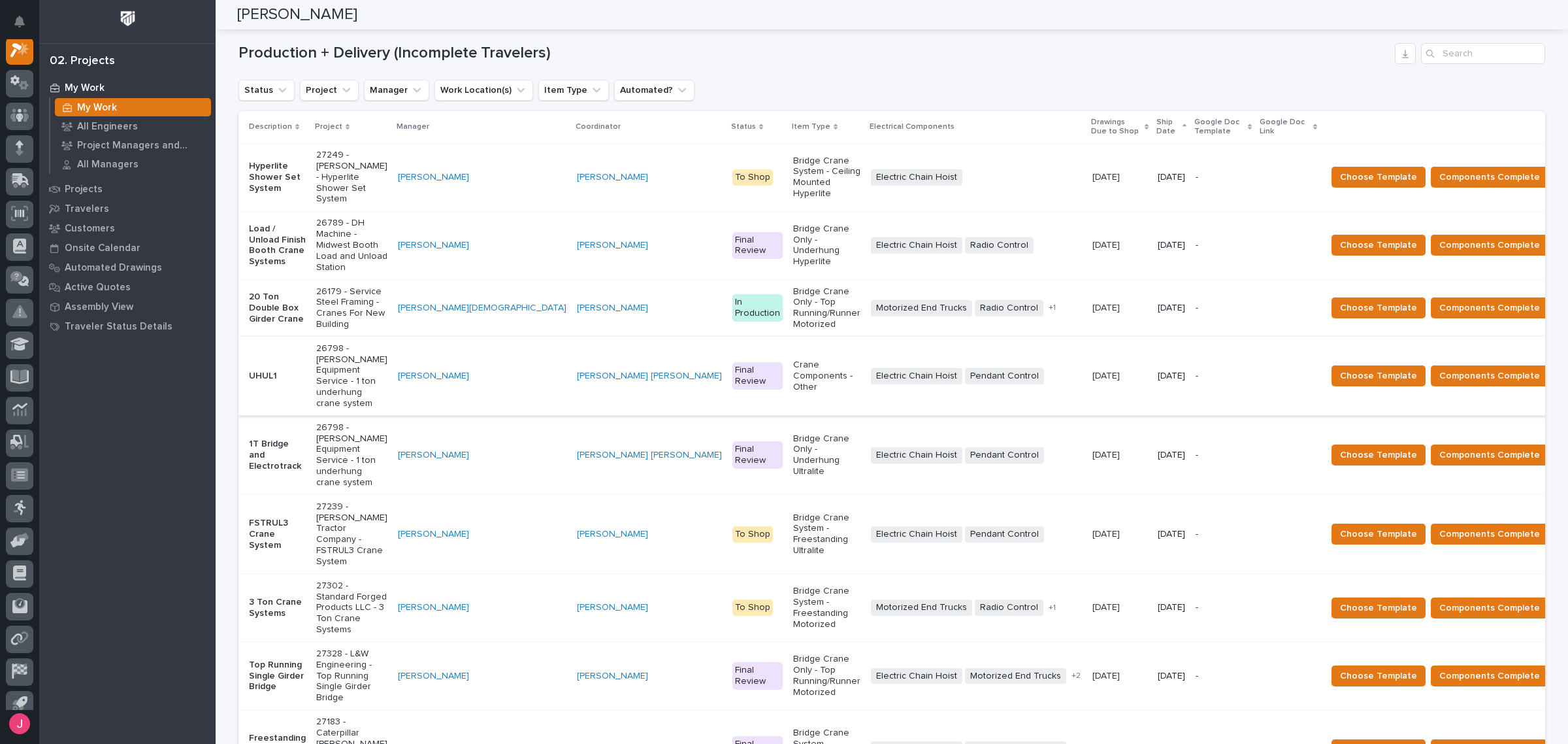
click at [912, 81] on div "Status Project Manager Work Location(s) Item Type Automated?" at bounding box center [892, 89] width 1307 height 21
